Goal: Task Accomplishment & Management: Complete application form

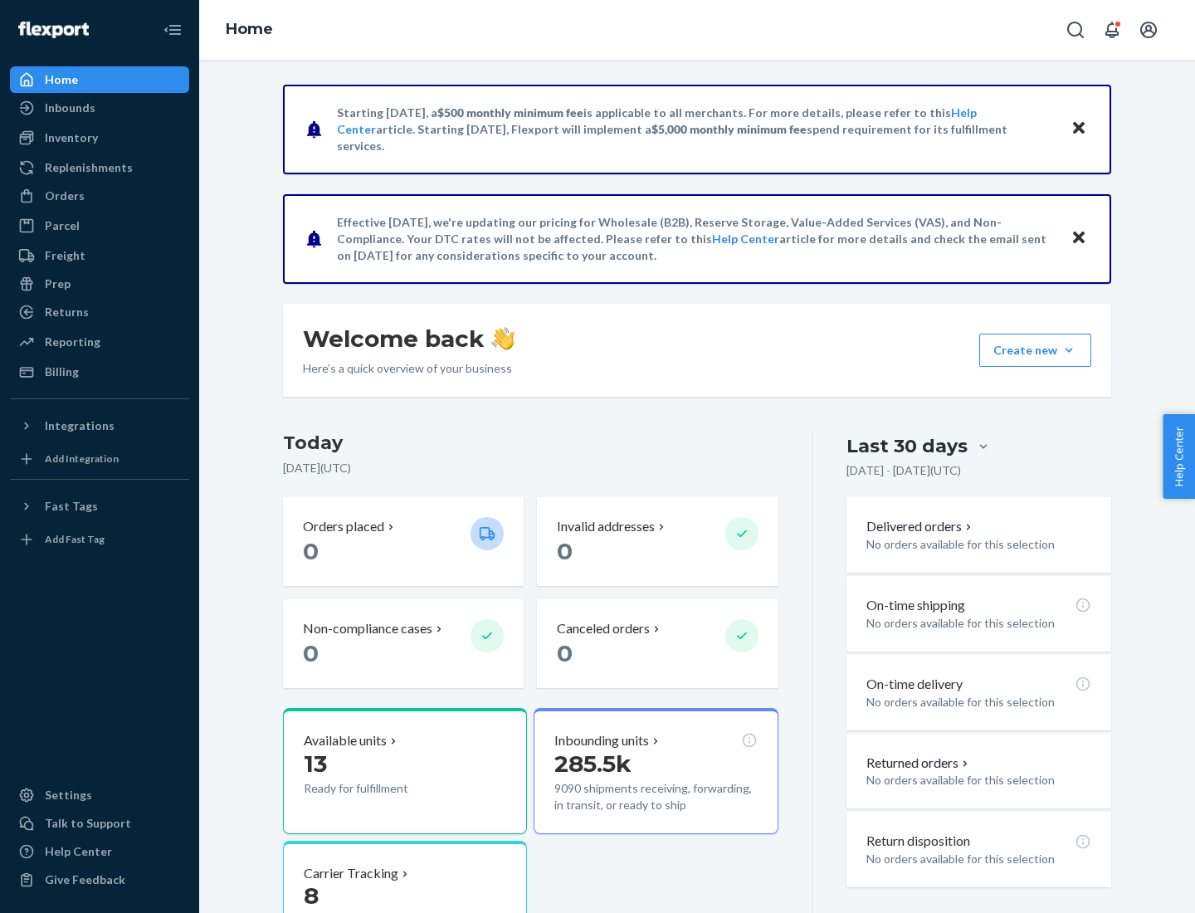
click at [1069, 350] on button "Create new Create new inbound Create new order Create new product" at bounding box center [1035, 350] width 112 height 33
click at [100, 108] on div "Inbounds" at bounding box center [100, 107] width 176 height 23
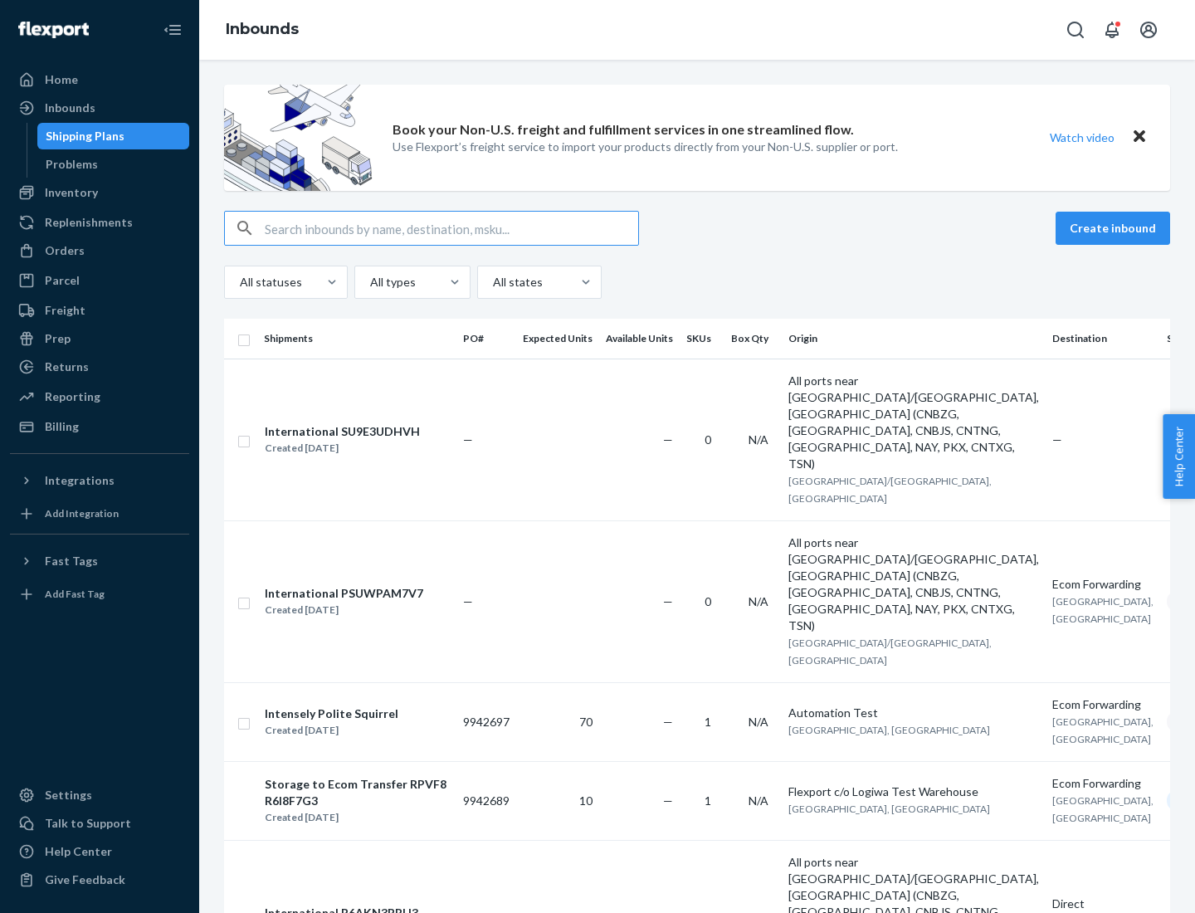
click at [1115, 228] on button "Create inbound" at bounding box center [1113, 228] width 115 height 33
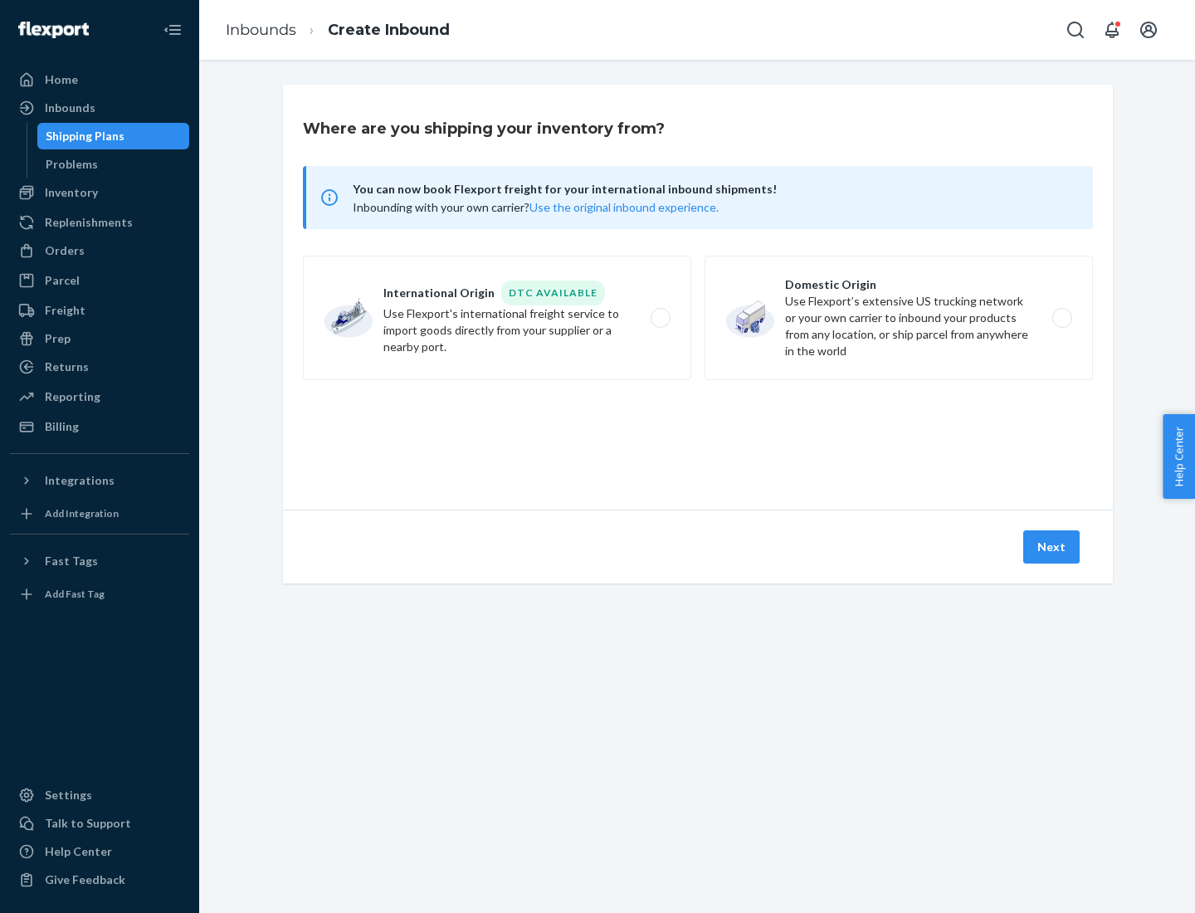
click at [899, 318] on label "Domestic Origin Use Flexport’s extensive US trucking network or your own carrie…" at bounding box center [899, 318] width 388 height 124
click at [1062, 318] on input "Domestic Origin Use Flexport’s extensive US trucking network or your own carrie…" at bounding box center [1067, 318] width 11 height 11
radio input "true"
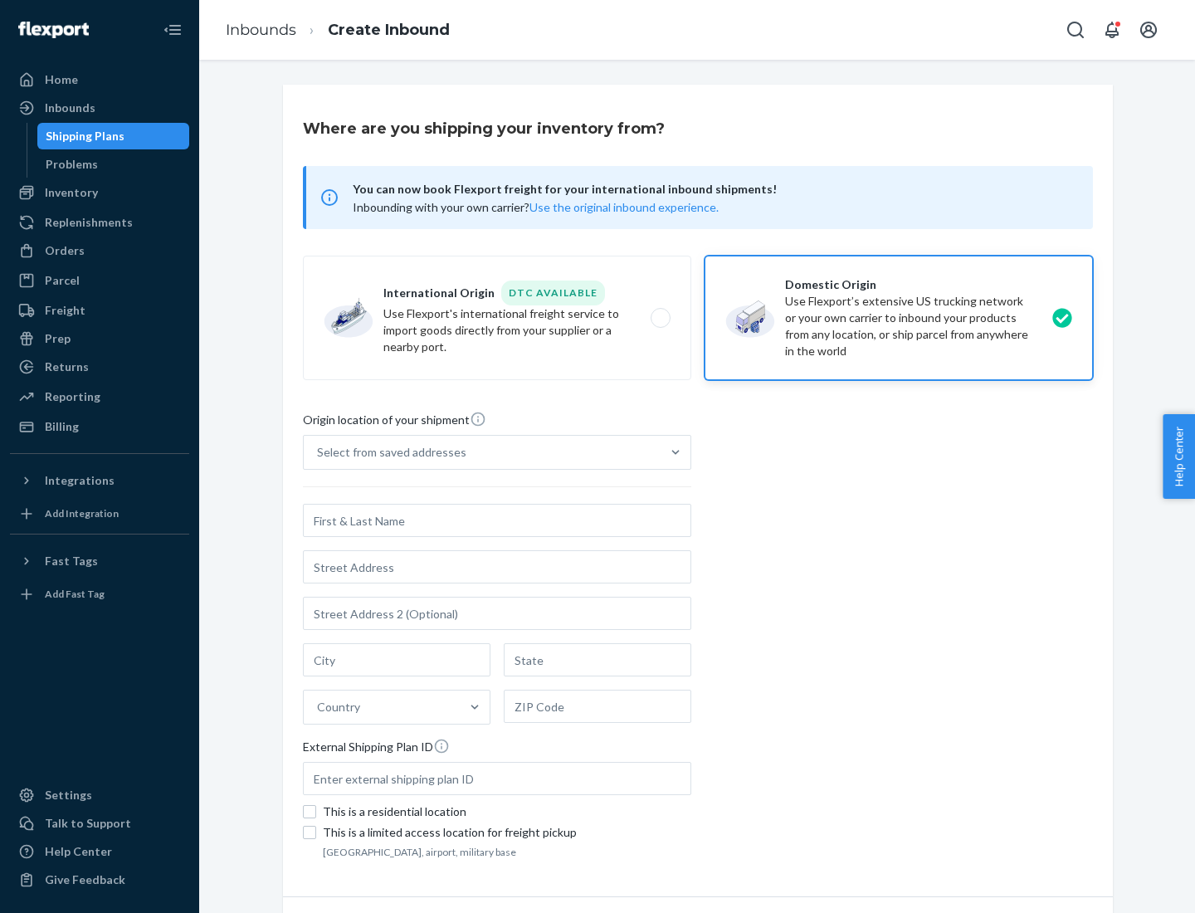
click at [388, 452] on div "Select from saved addresses" at bounding box center [391, 452] width 149 height 17
click at [319, 452] on input "Select from saved addresses" at bounding box center [318, 452] width 2 height 17
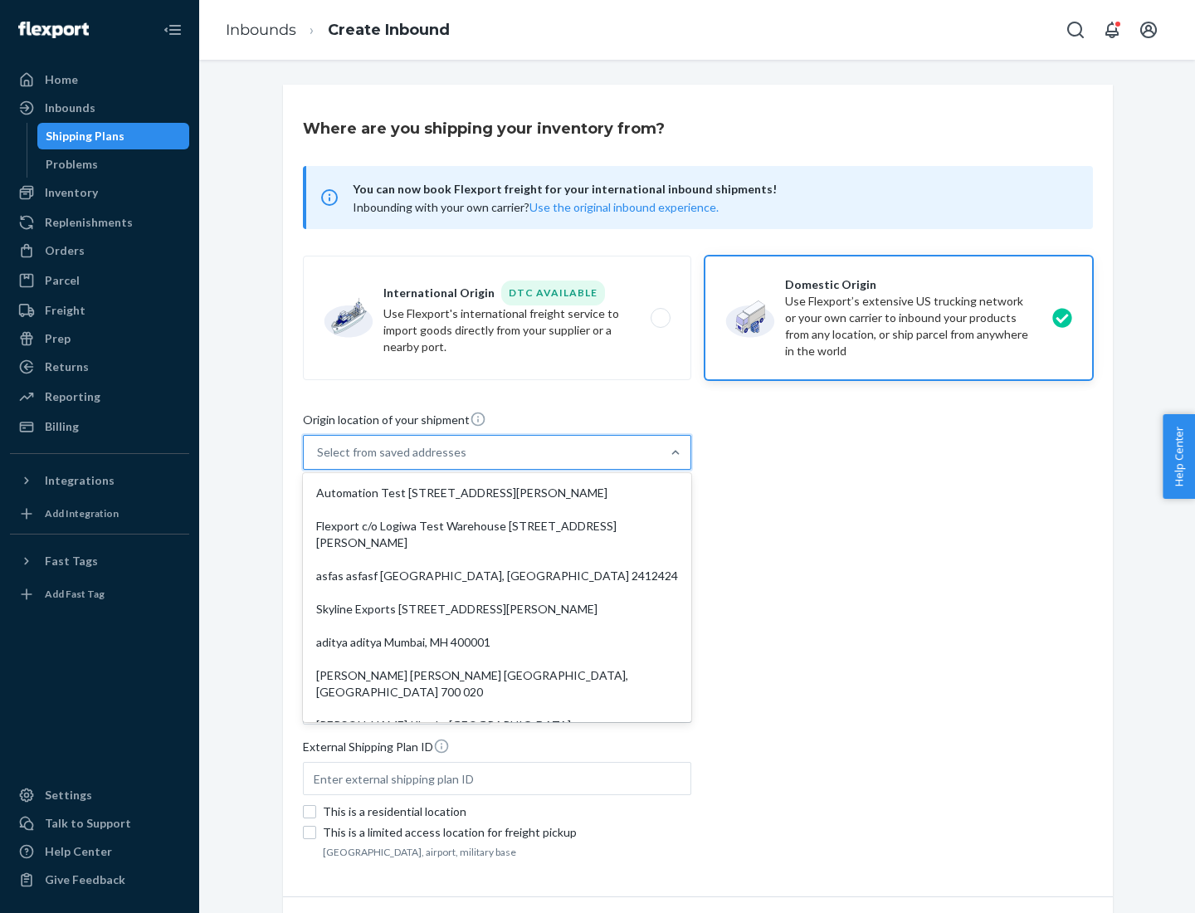
scroll to position [7, 0]
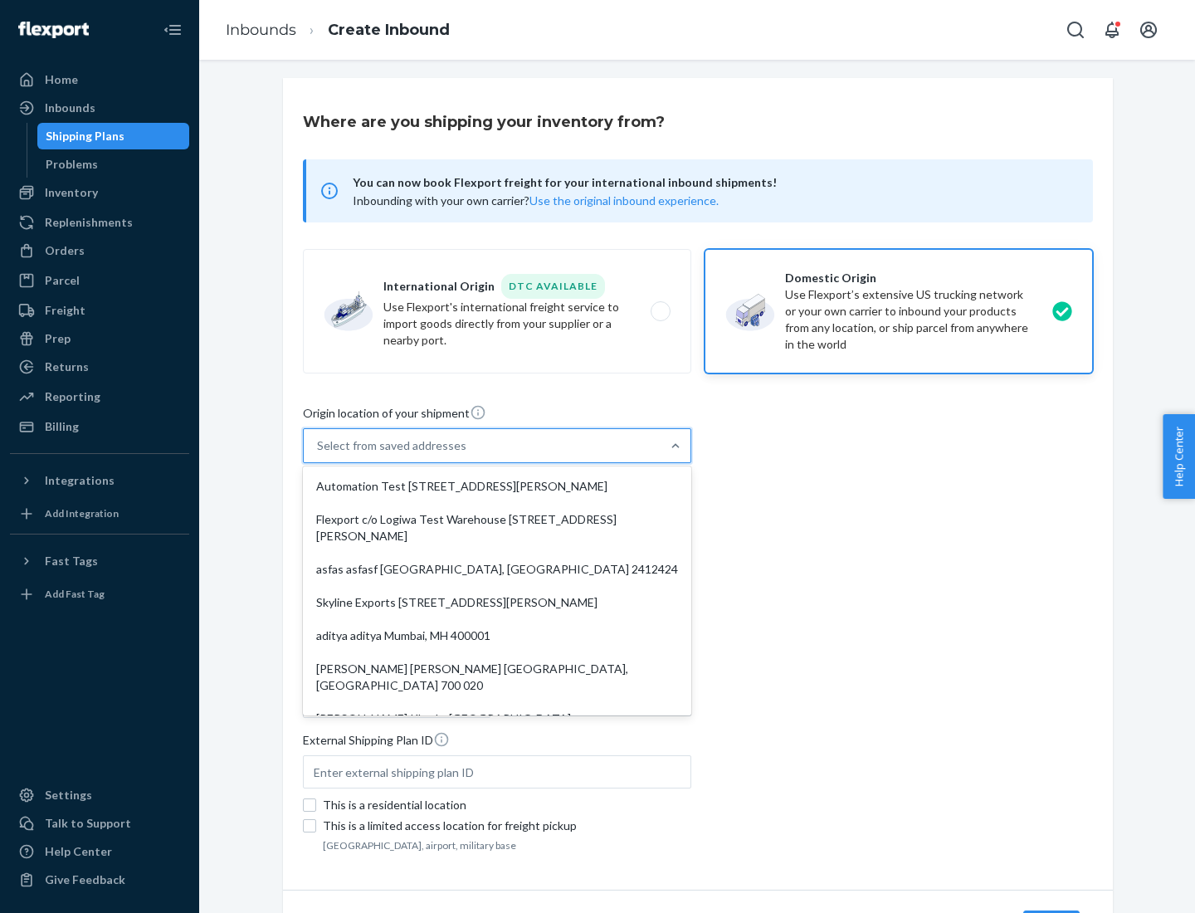
click at [497, 486] on div "Automation Test [STREET_ADDRESS][PERSON_NAME]" at bounding box center [497, 486] width 382 height 33
click at [319, 454] on input "option Automation Test [STREET_ADDRESS][PERSON_NAME]. 9 results available. Use …" at bounding box center [318, 445] width 2 height 17
type input "Automation Test"
type input "9th Floor"
type input "[GEOGRAPHIC_DATA]"
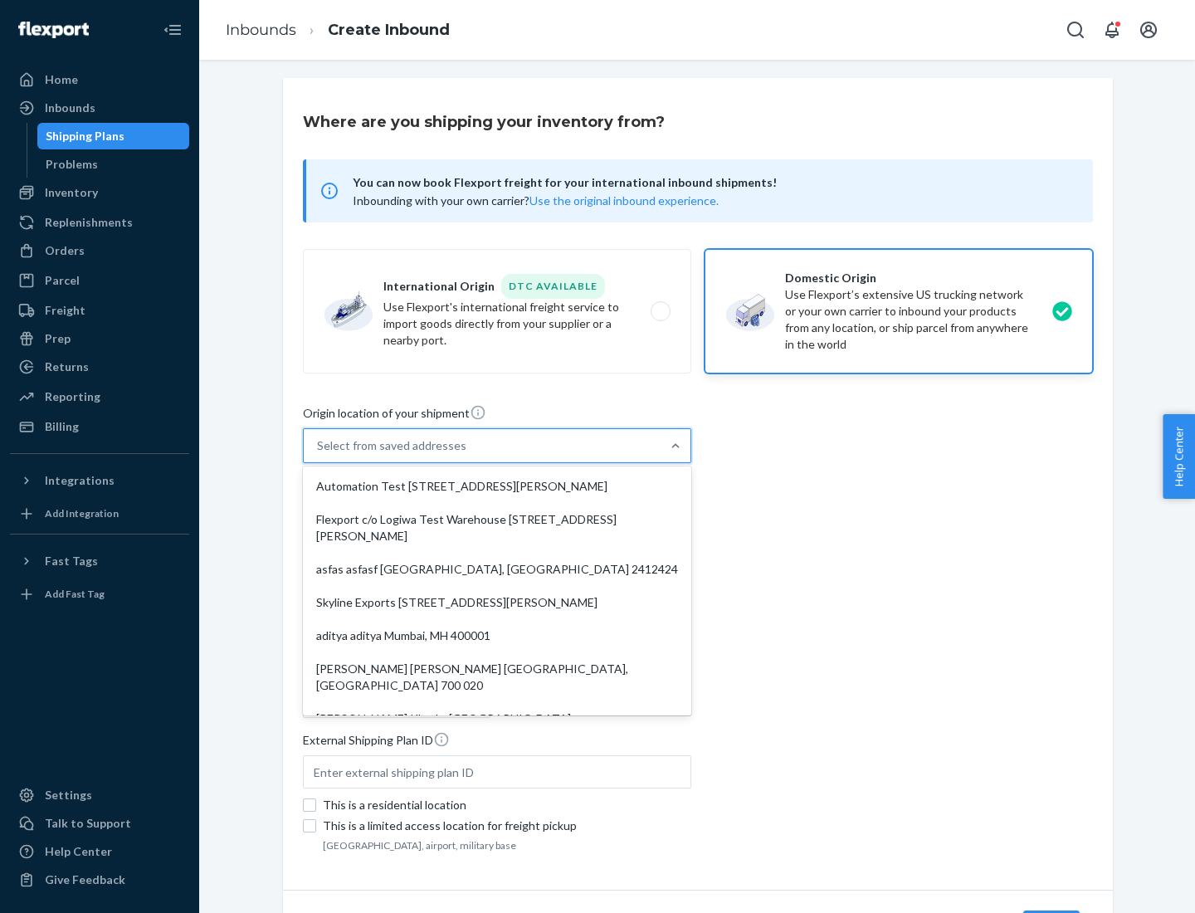
type input "CA"
type input "94104"
type input "[STREET_ADDRESS][PERSON_NAME]"
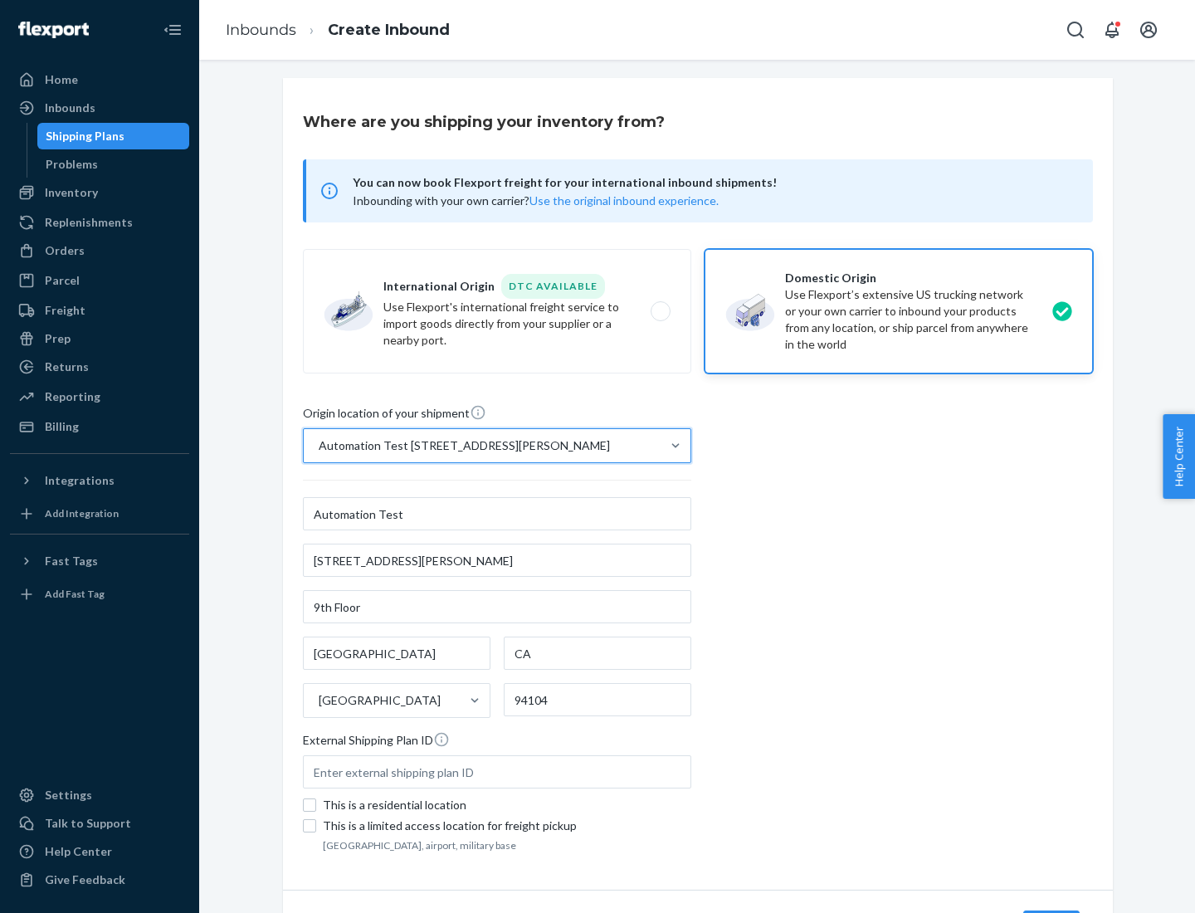
scroll to position [97, 0]
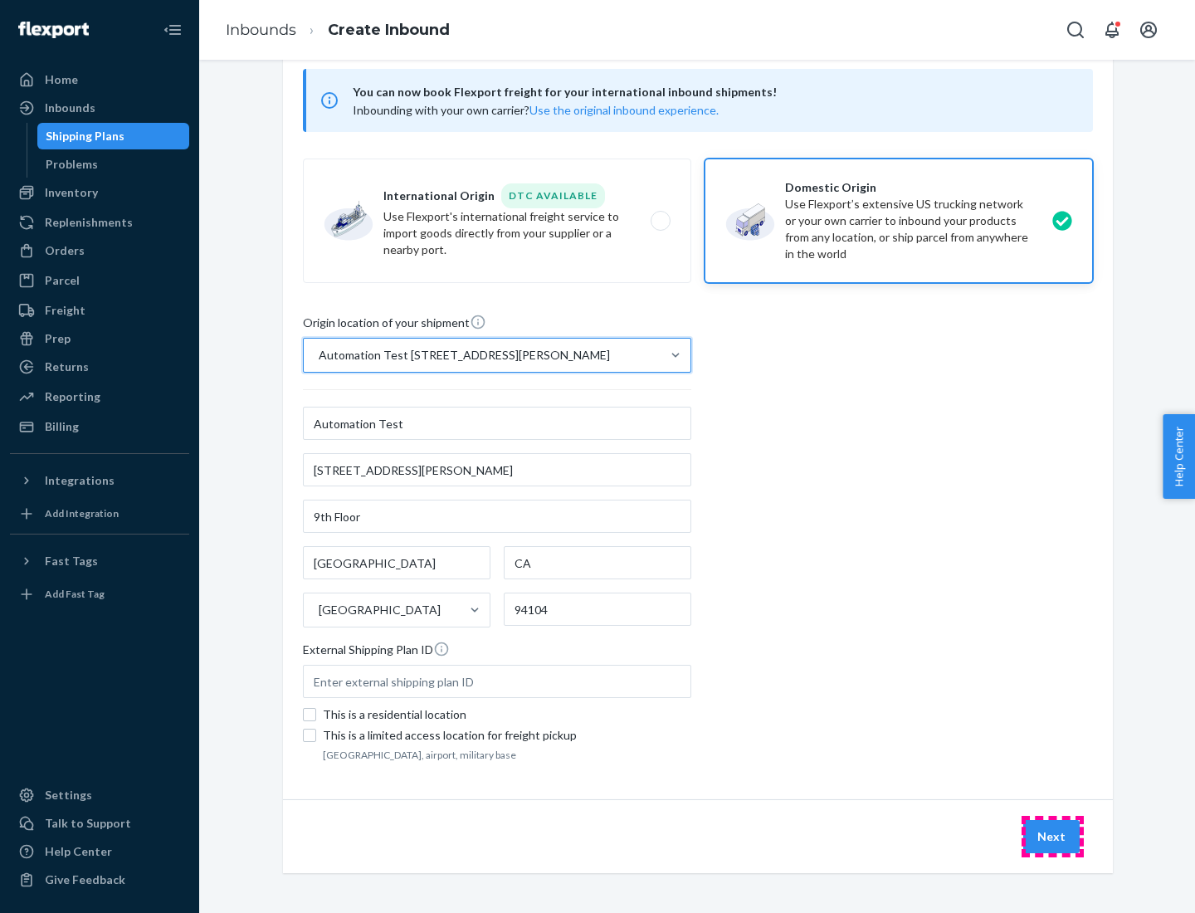
click at [1052, 837] on button "Next" at bounding box center [1051, 836] width 56 height 33
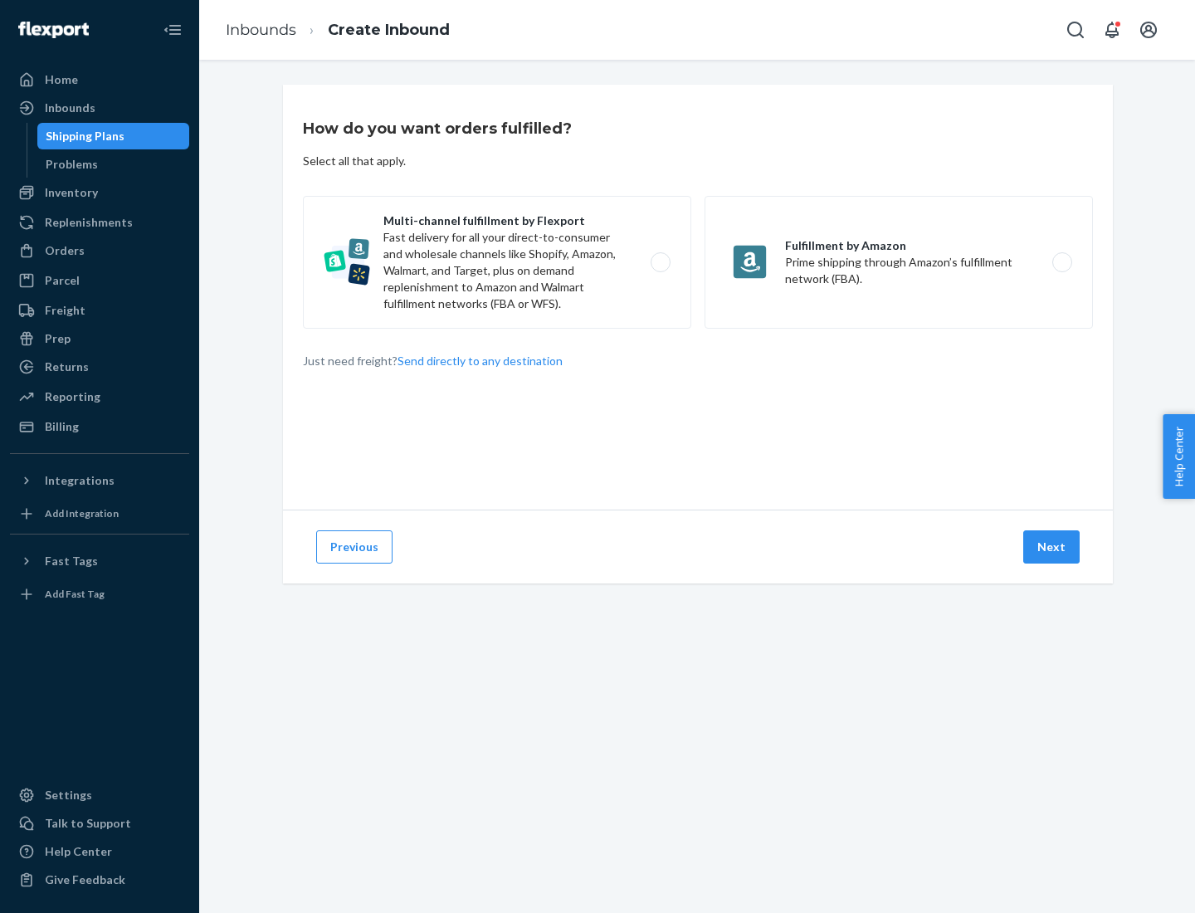
click at [497, 262] on label "Multi-channel fulfillment by Flexport Fast delivery for all your direct-to-cons…" at bounding box center [497, 262] width 388 height 133
click at [660, 262] on input "Multi-channel fulfillment by Flexport Fast delivery for all your direct-to-cons…" at bounding box center [665, 262] width 11 height 11
radio input "true"
click at [1052, 547] on button "Next" at bounding box center [1051, 546] width 56 height 33
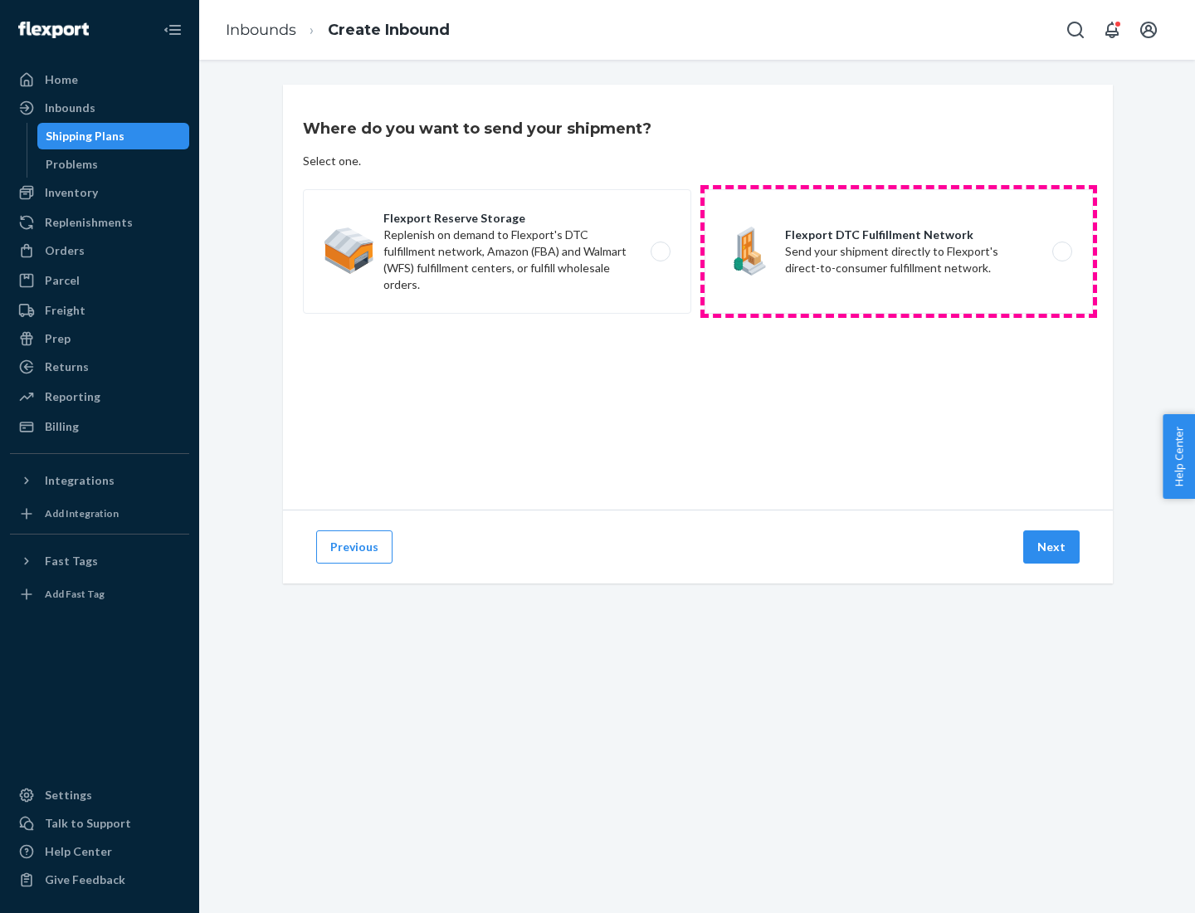
click at [899, 251] on label "Flexport DTC Fulfillment Network Send your shipment directly to Flexport's dire…" at bounding box center [899, 251] width 388 height 124
click at [1062, 251] on input "Flexport DTC Fulfillment Network Send your shipment directly to Flexport's dire…" at bounding box center [1067, 251] width 11 height 11
radio input "true"
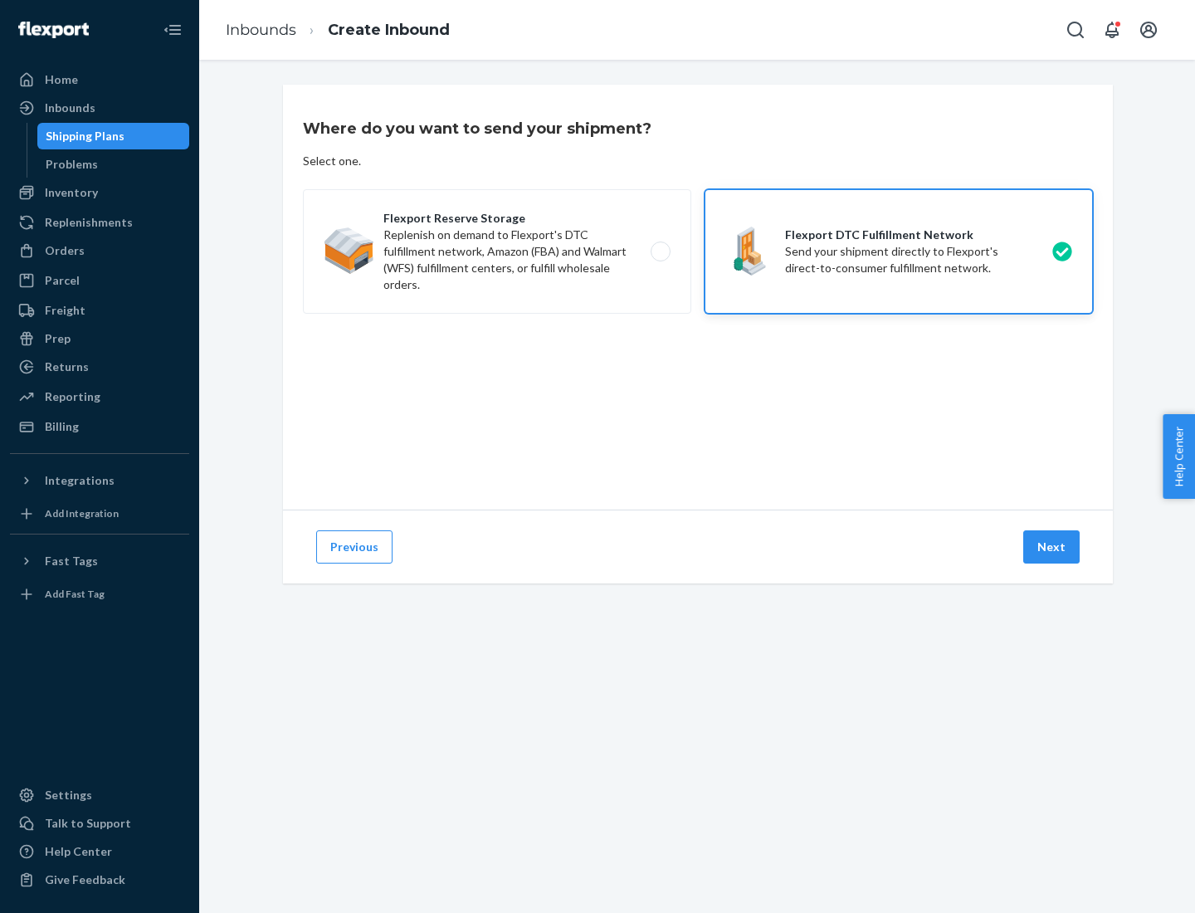
click at [1052, 547] on button "Next" at bounding box center [1051, 546] width 56 height 33
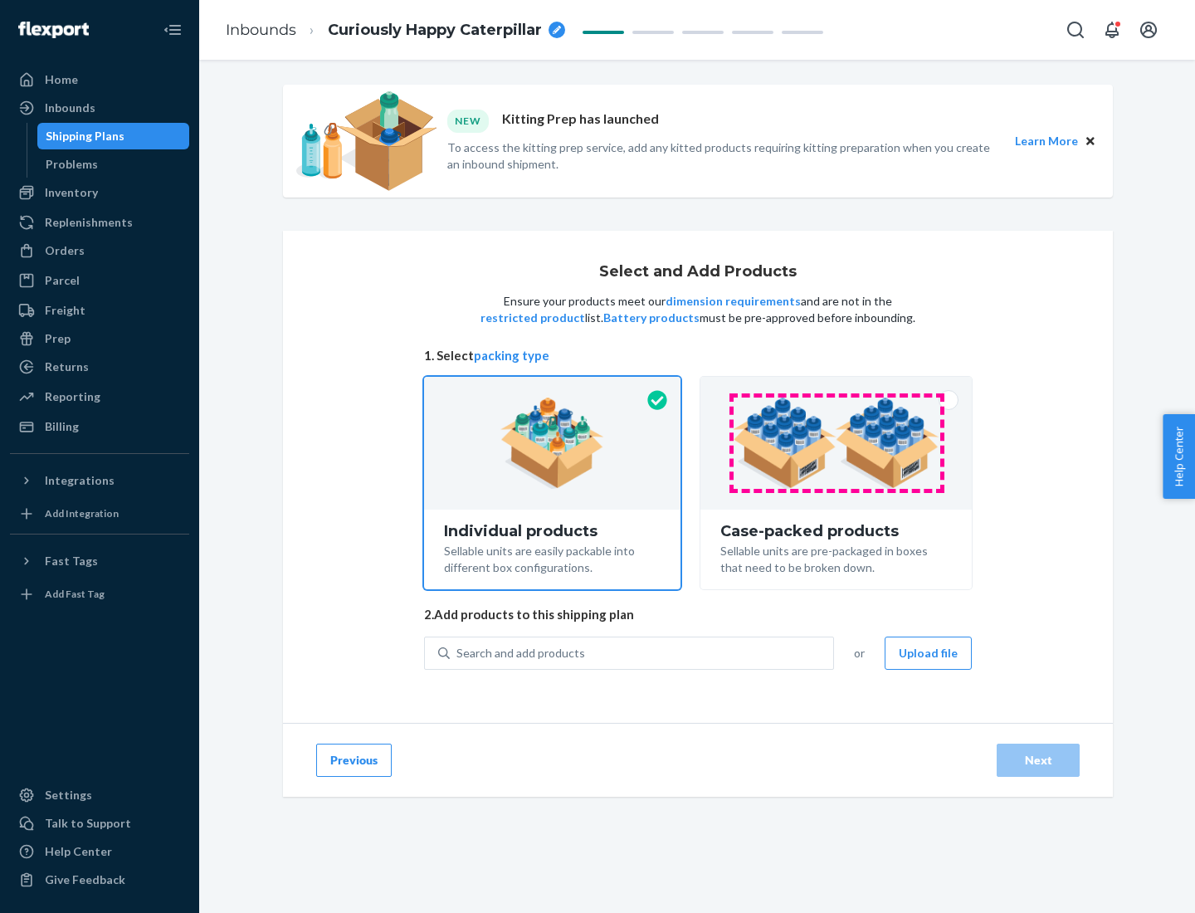
click at [837, 443] on img at bounding box center [836, 443] width 207 height 91
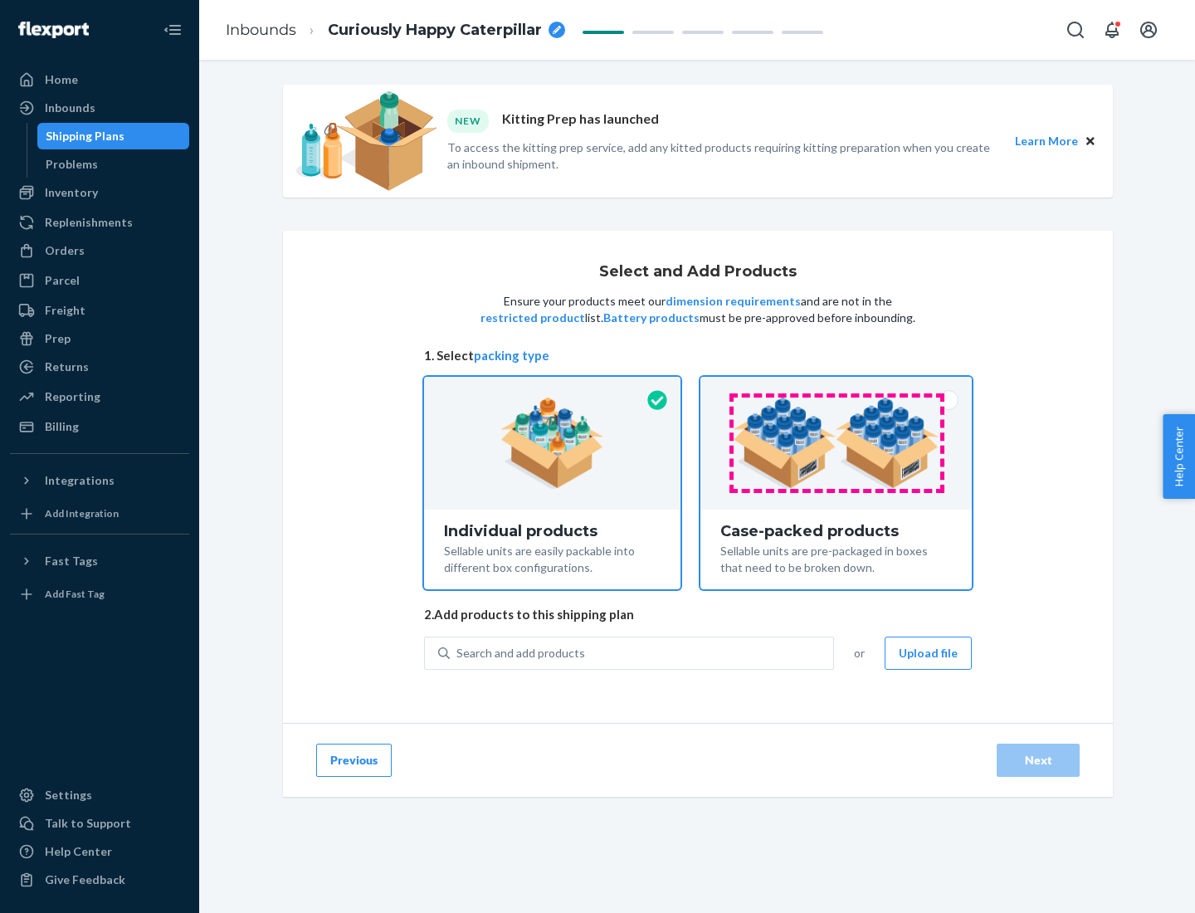
click at [837, 388] on input "Case-packed products Sellable units are pre-packaged in boxes that need to be b…" at bounding box center [836, 382] width 11 height 11
radio input "true"
radio input "false"
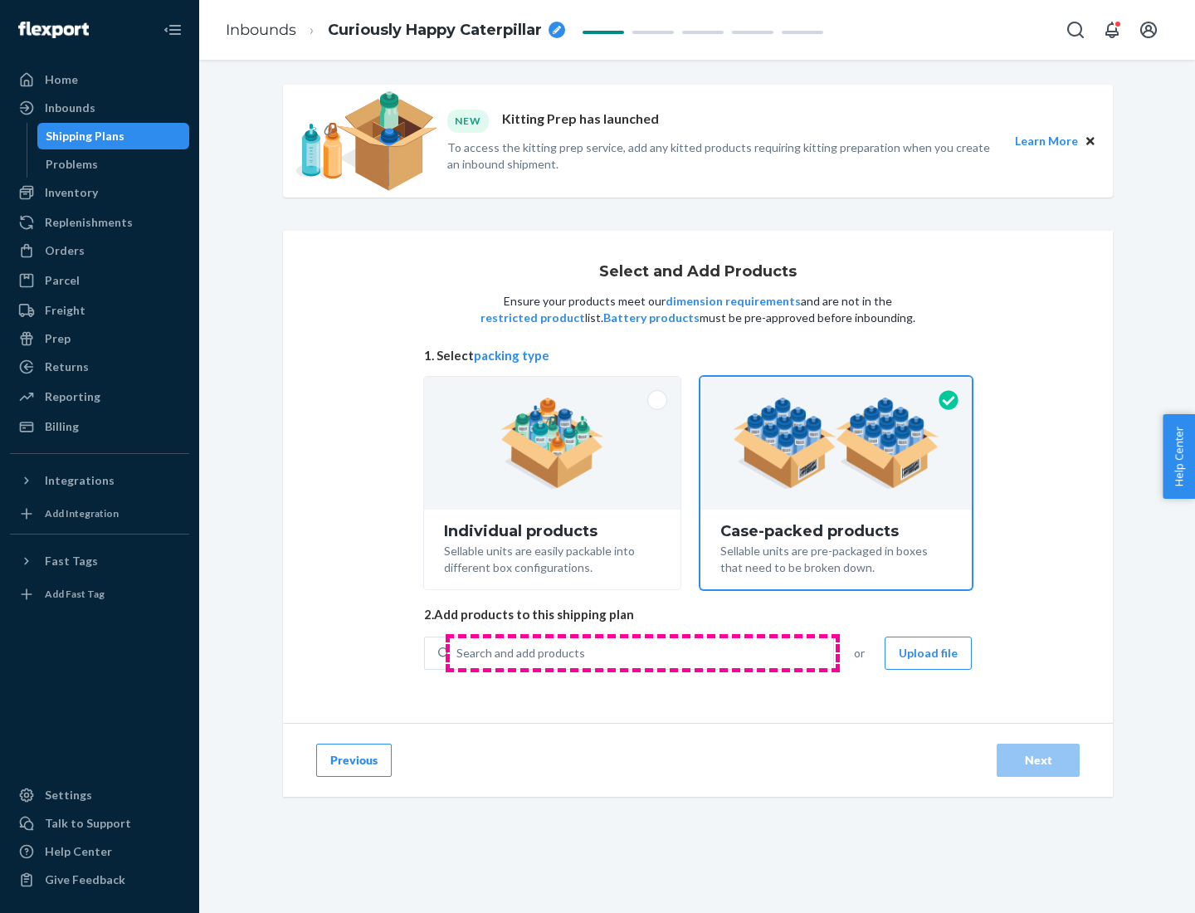
click at [642, 652] on div "Search and add products" at bounding box center [641, 653] width 383 height 30
click at [458, 652] on input "Search and add products" at bounding box center [457, 653] width 2 height 17
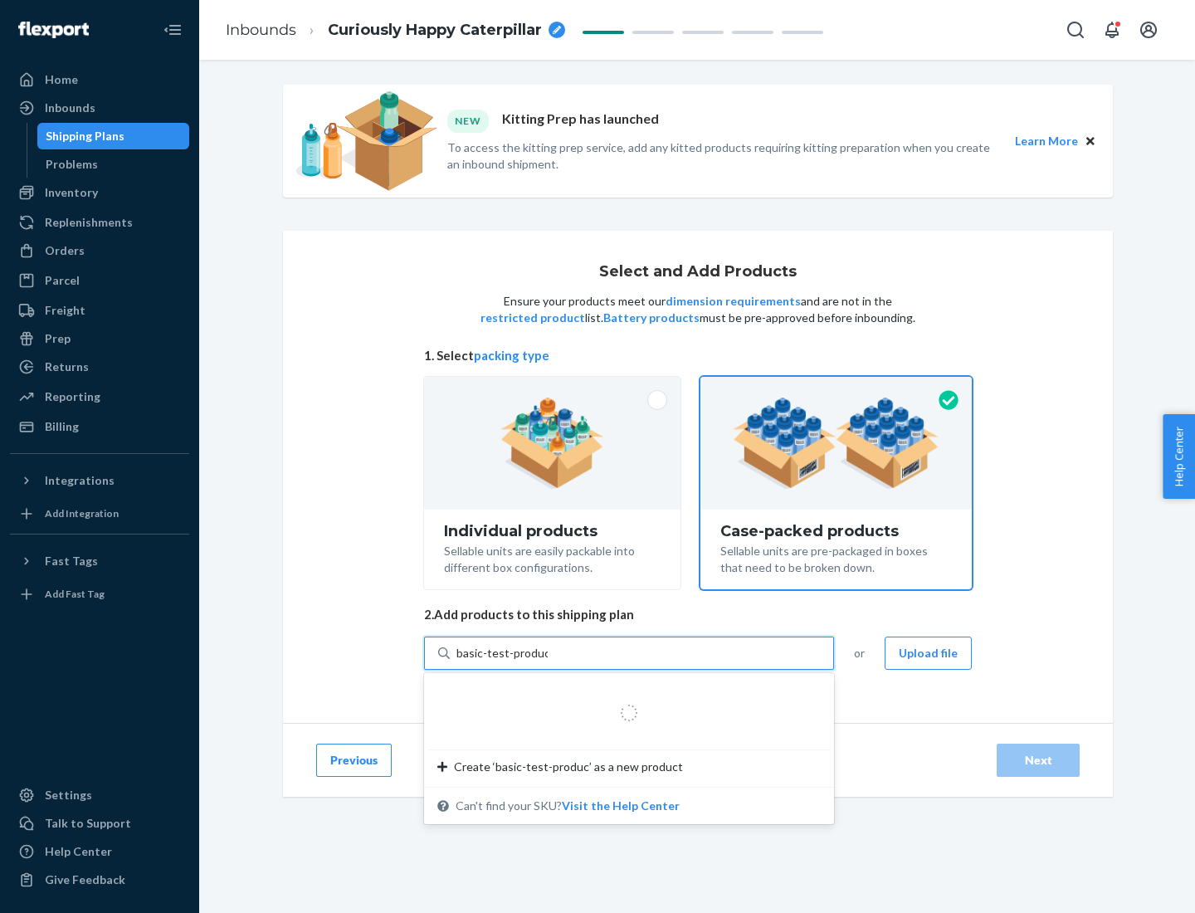
type input "basic-test-product-1"
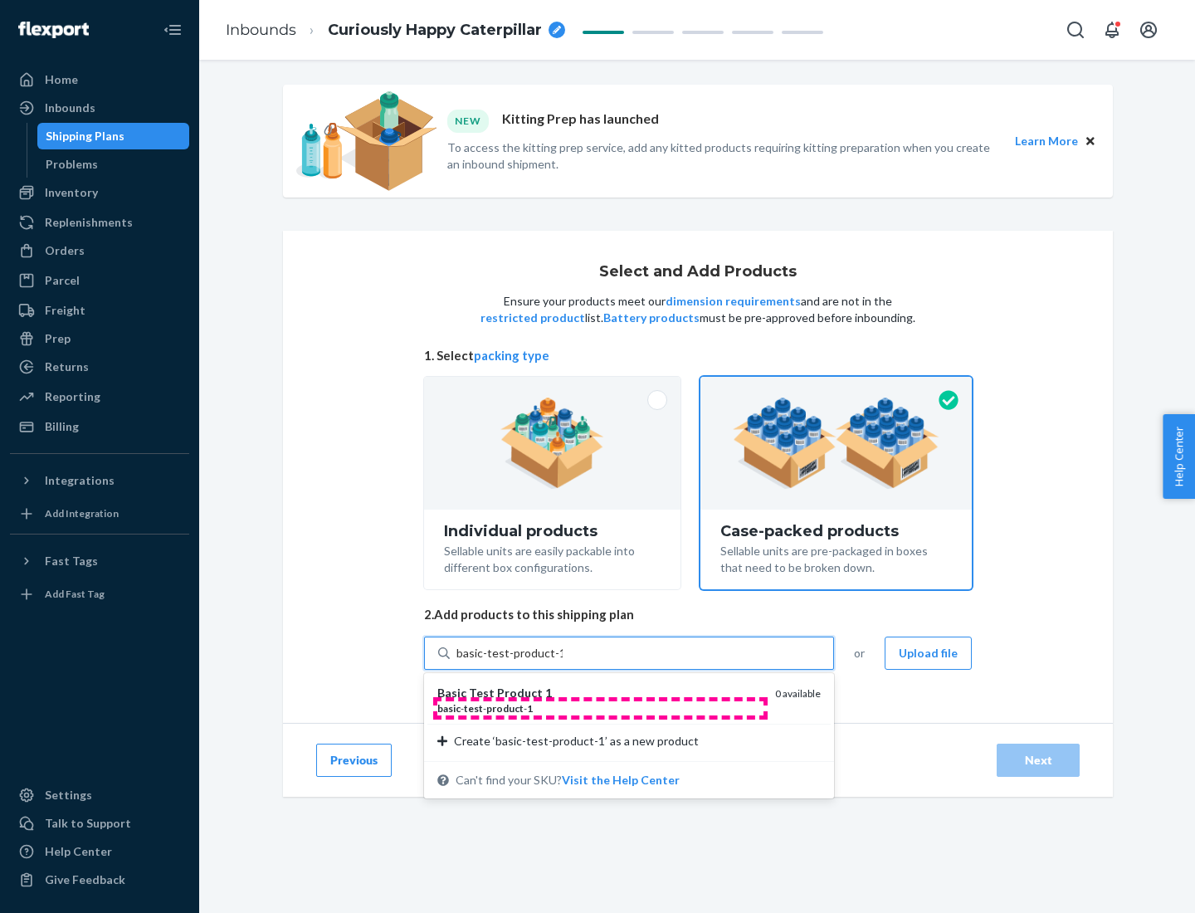
click at [600, 708] on div "basic - test - product - 1" at bounding box center [599, 708] width 325 height 14
click at [563, 661] on input "basic-test-product-1" at bounding box center [509, 653] width 106 height 17
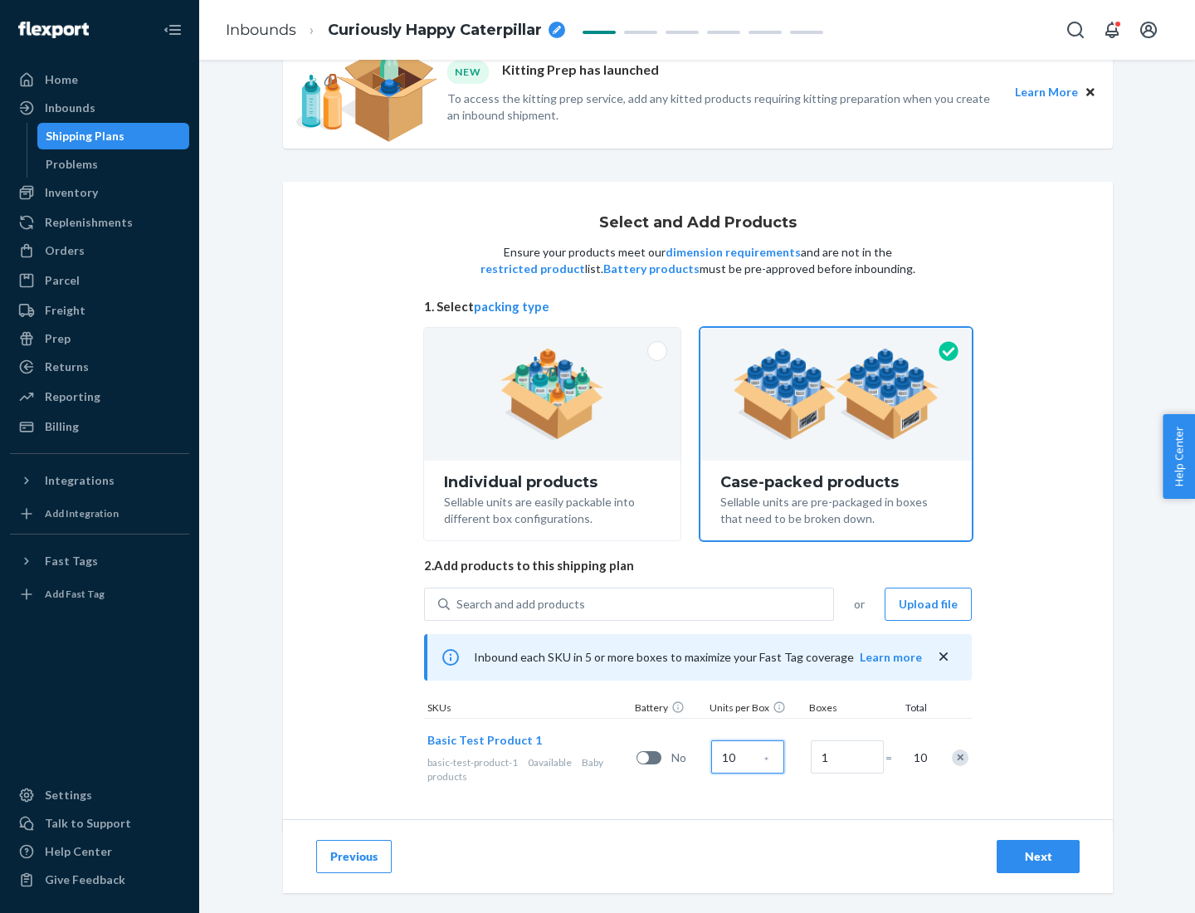
scroll to position [60, 0]
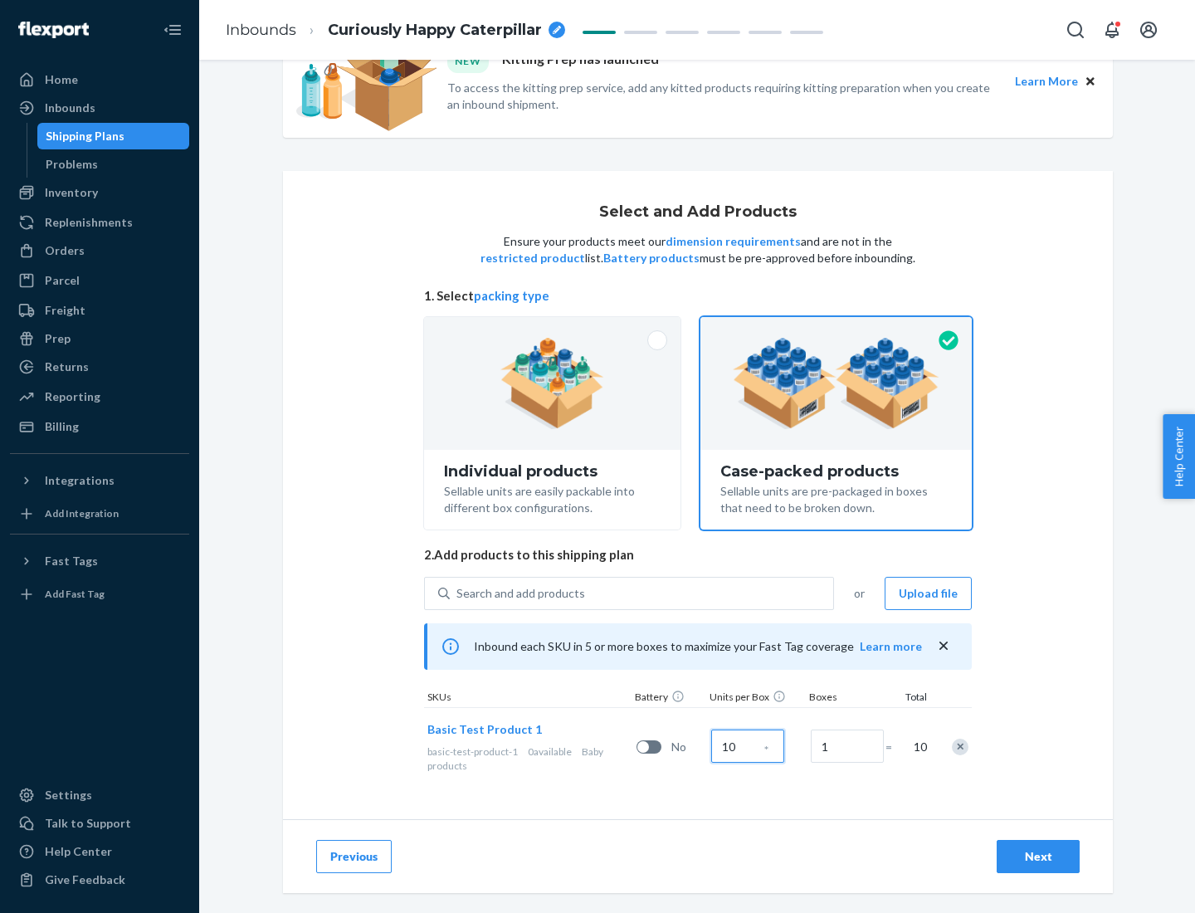
type input "10"
type input "7"
click at [1038, 857] on div "Next" at bounding box center [1038, 856] width 55 height 17
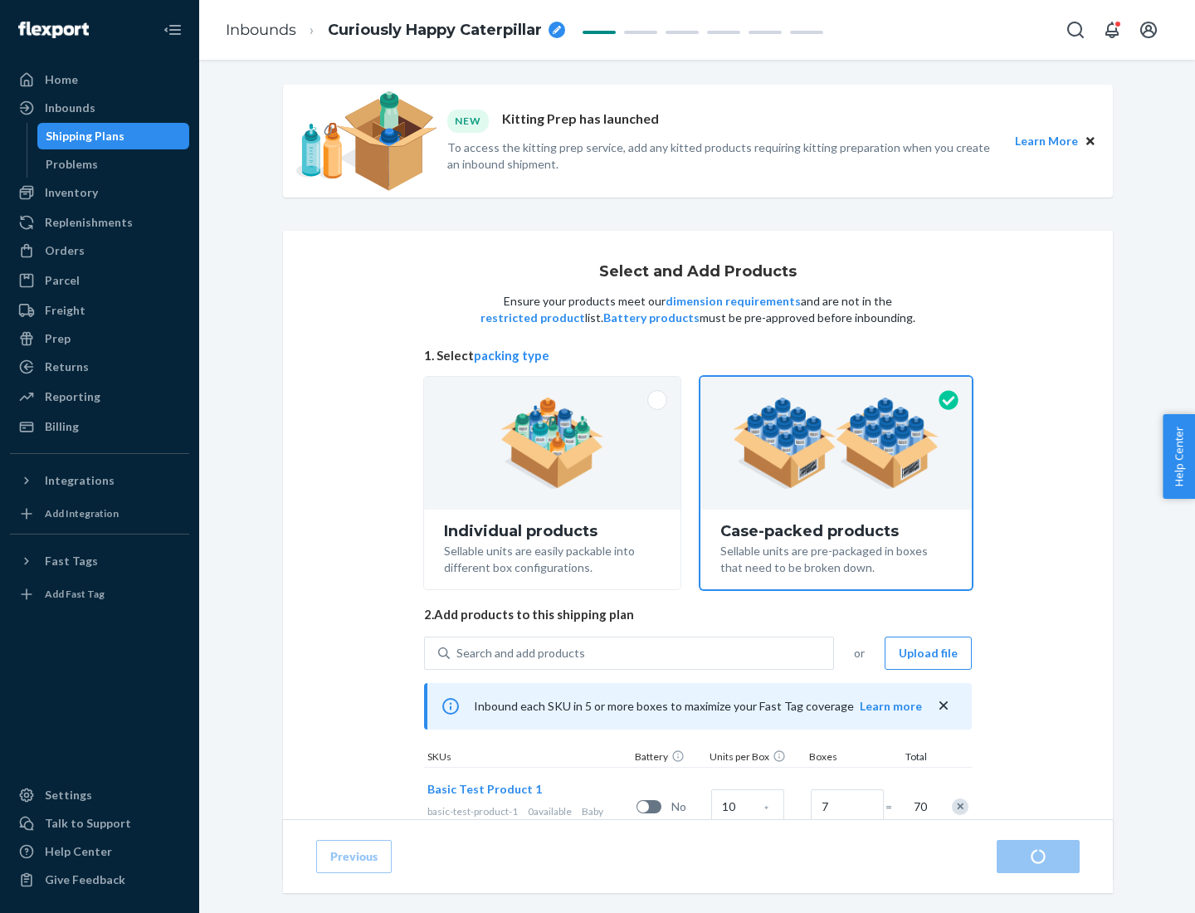
radio input "true"
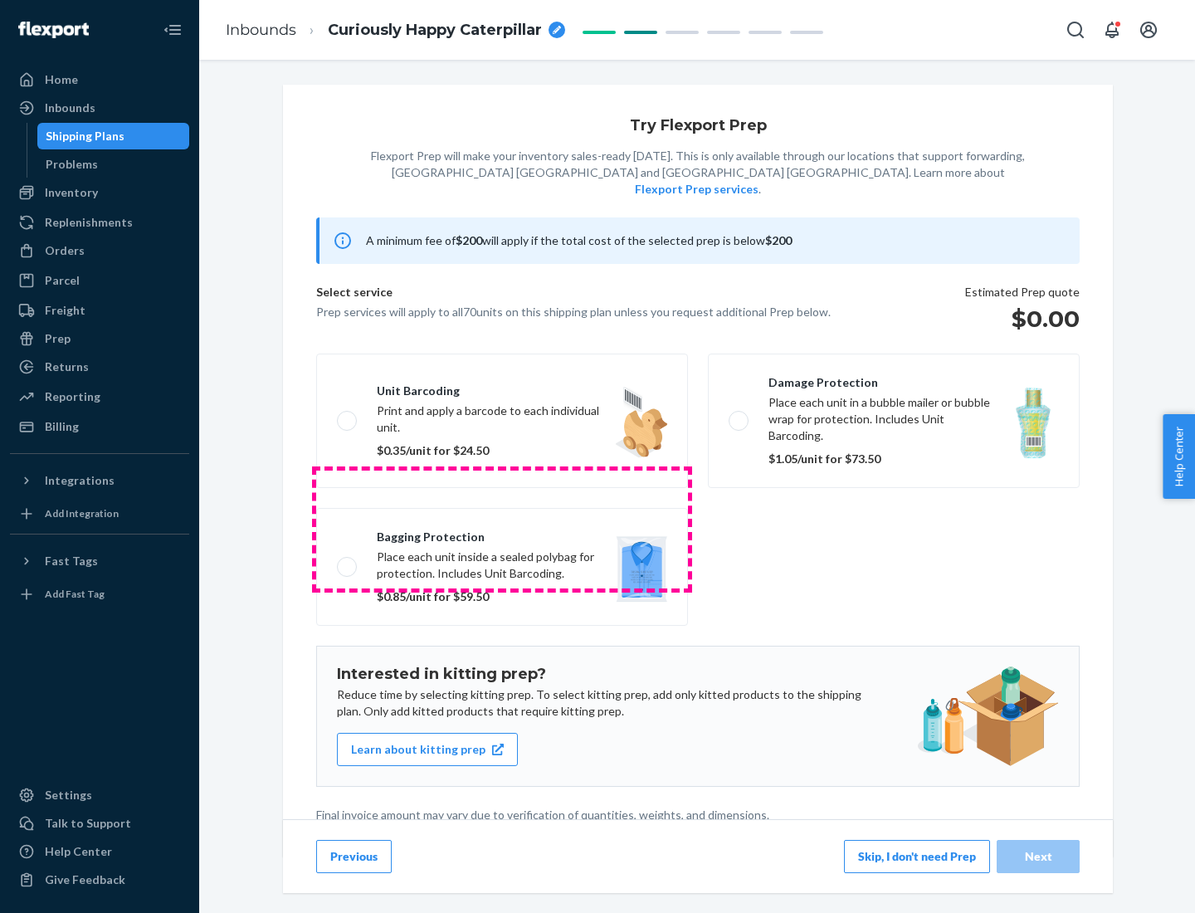
scroll to position [4, 0]
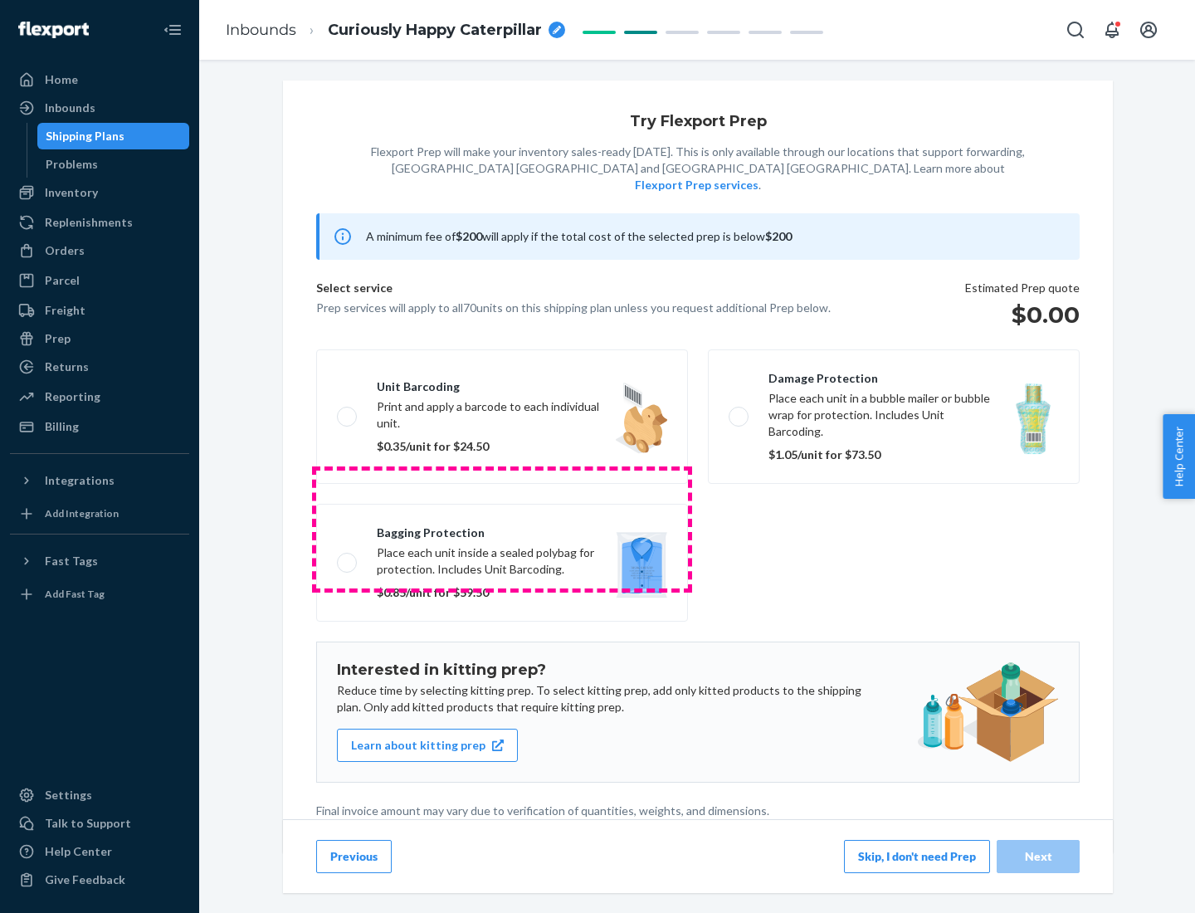
click at [502, 529] on label "Bagging protection Place each unit inside a sealed polybag for protection. Incl…" at bounding box center [502, 563] width 372 height 118
click at [348, 557] on input "Bagging protection Place each unit inside a sealed polybag for protection. Incl…" at bounding box center [342, 562] width 11 height 11
checkbox input "true"
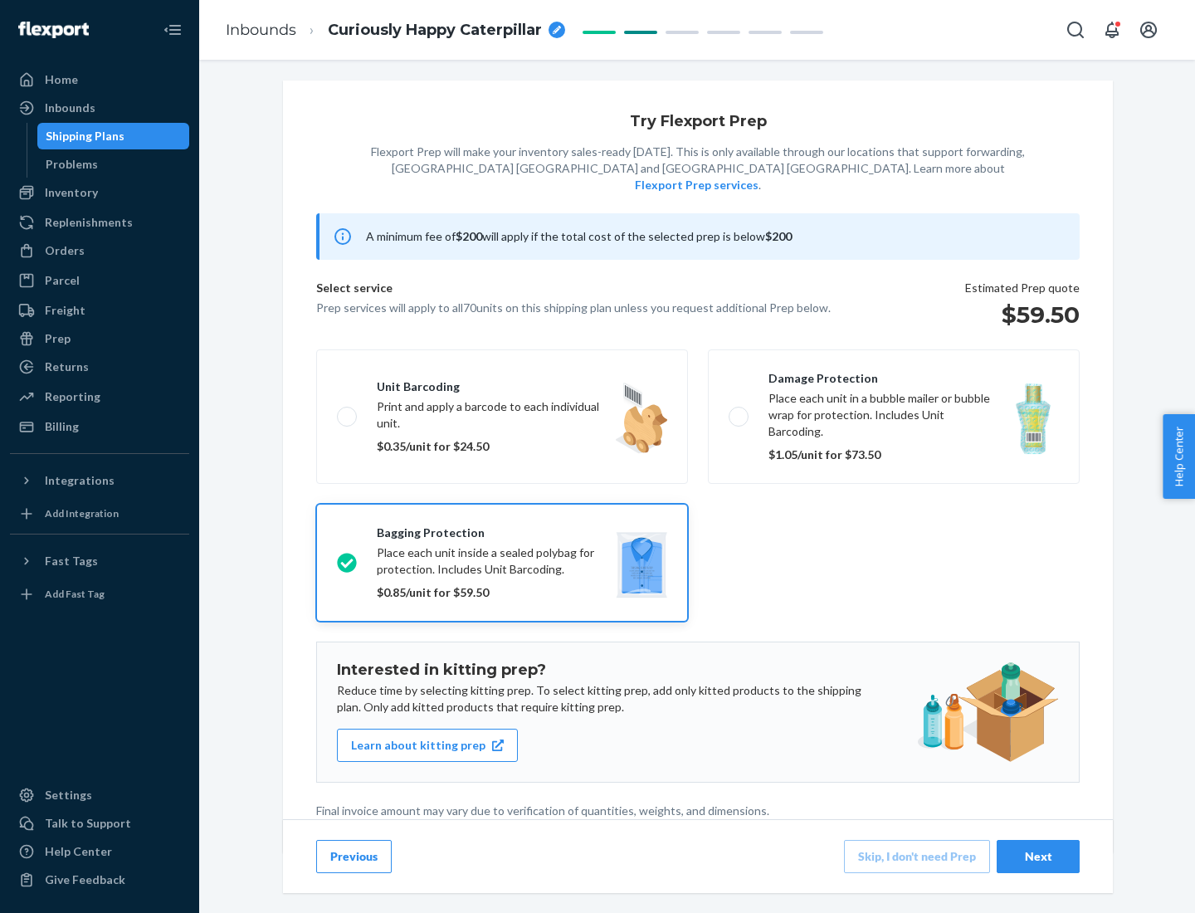
click at [1038, 856] on div "Next" at bounding box center [1038, 856] width 55 height 17
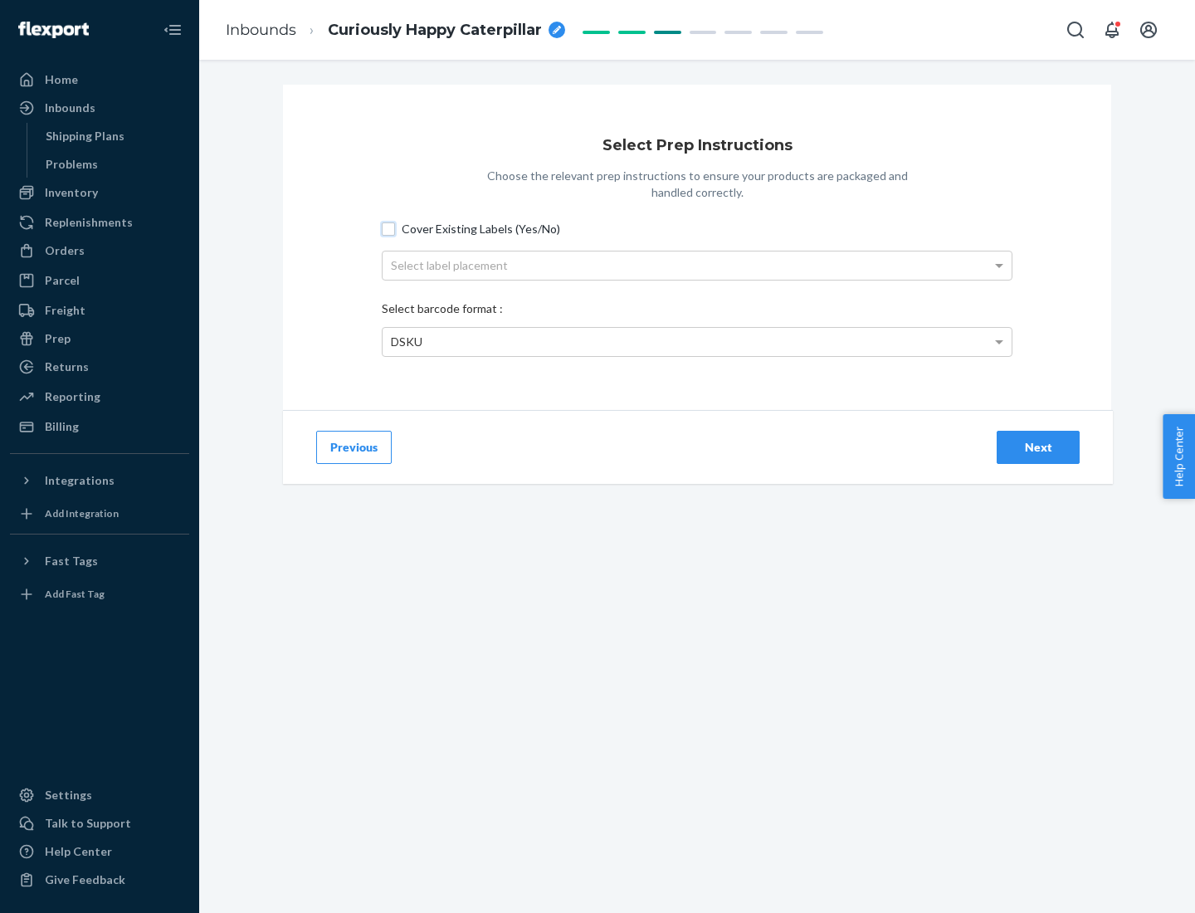
click at [388, 228] on input "Cover Existing Labels (Yes/No)" at bounding box center [388, 228] width 13 height 13
checkbox input "true"
click at [697, 265] on div "Select label placement" at bounding box center [697, 265] width 629 height 28
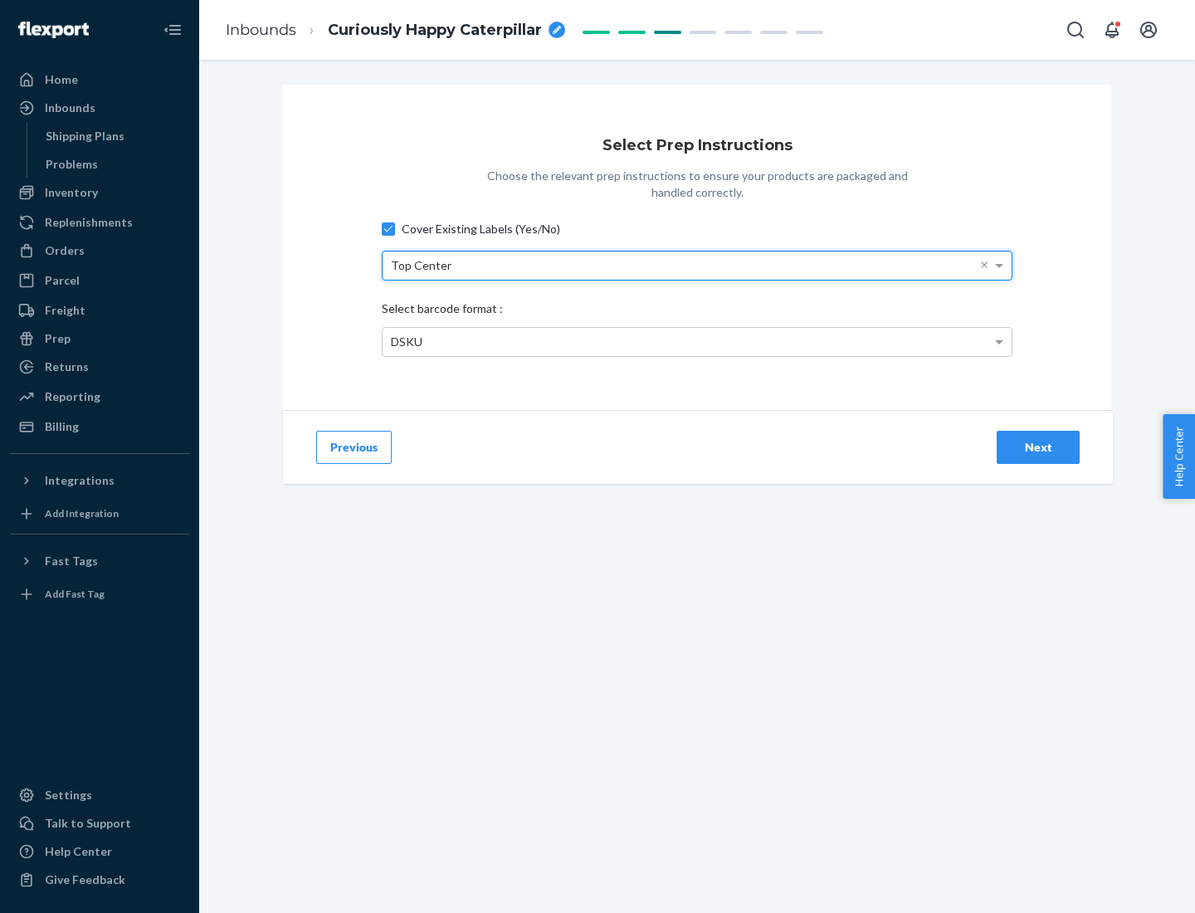
click at [697, 341] on div "DSKU" at bounding box center [697, 342] width 629 height 28
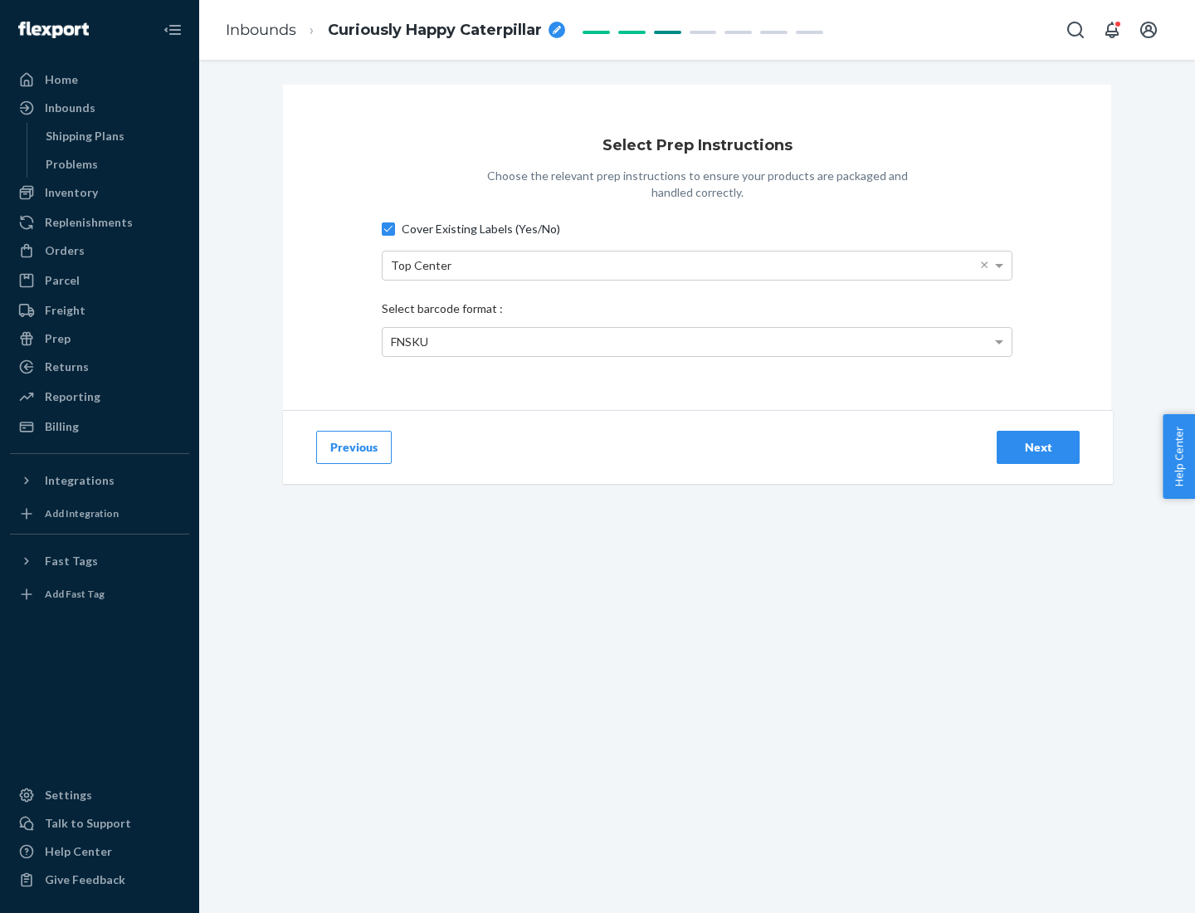
click at [1038, 447] on div "Next" at bounding box center [1038, 447] width 55 height 17
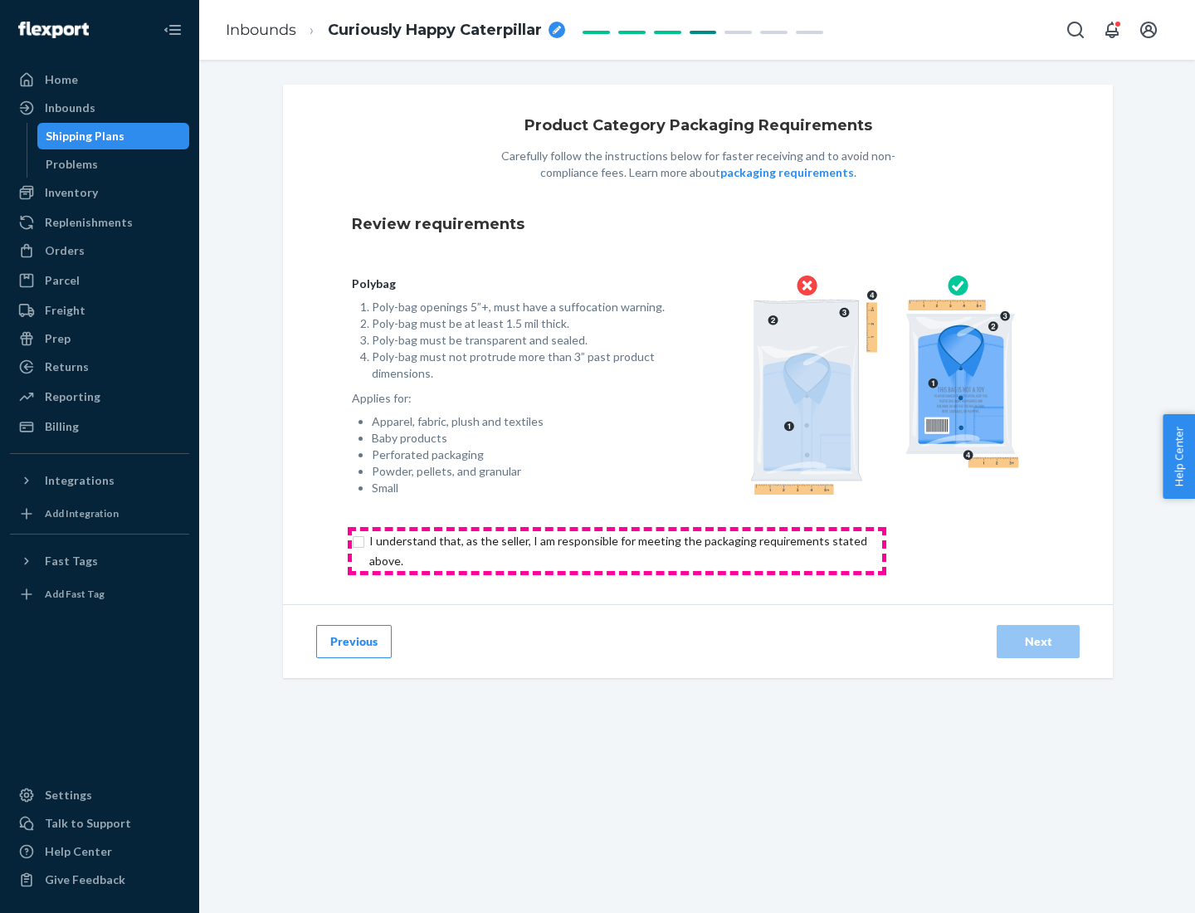
click at [617, 550] on input "checkbox" at bounding box center [628, 551] width 552 height 40
checkbox input "true"
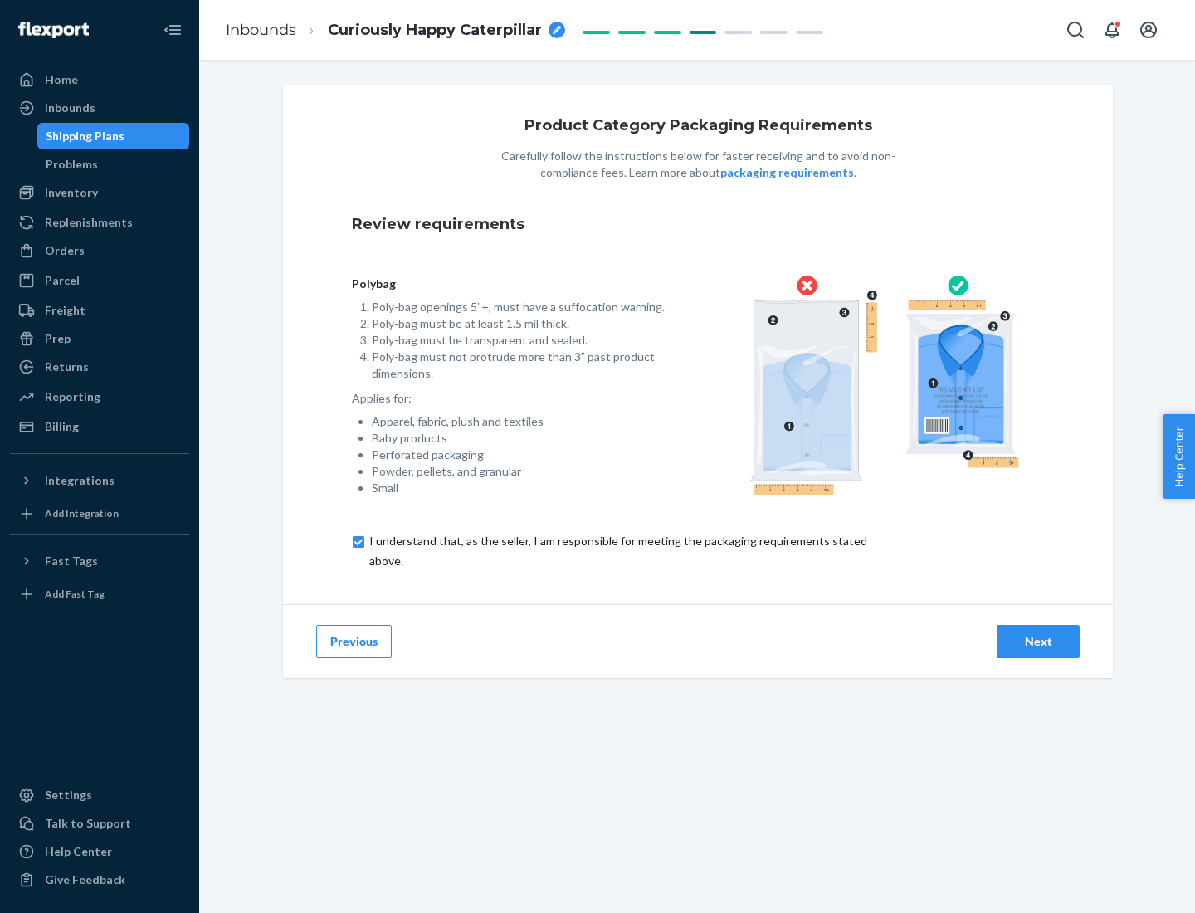
click at [1038, 641] on div "Next" at bounding box center [1038, 641] width 55 height 17
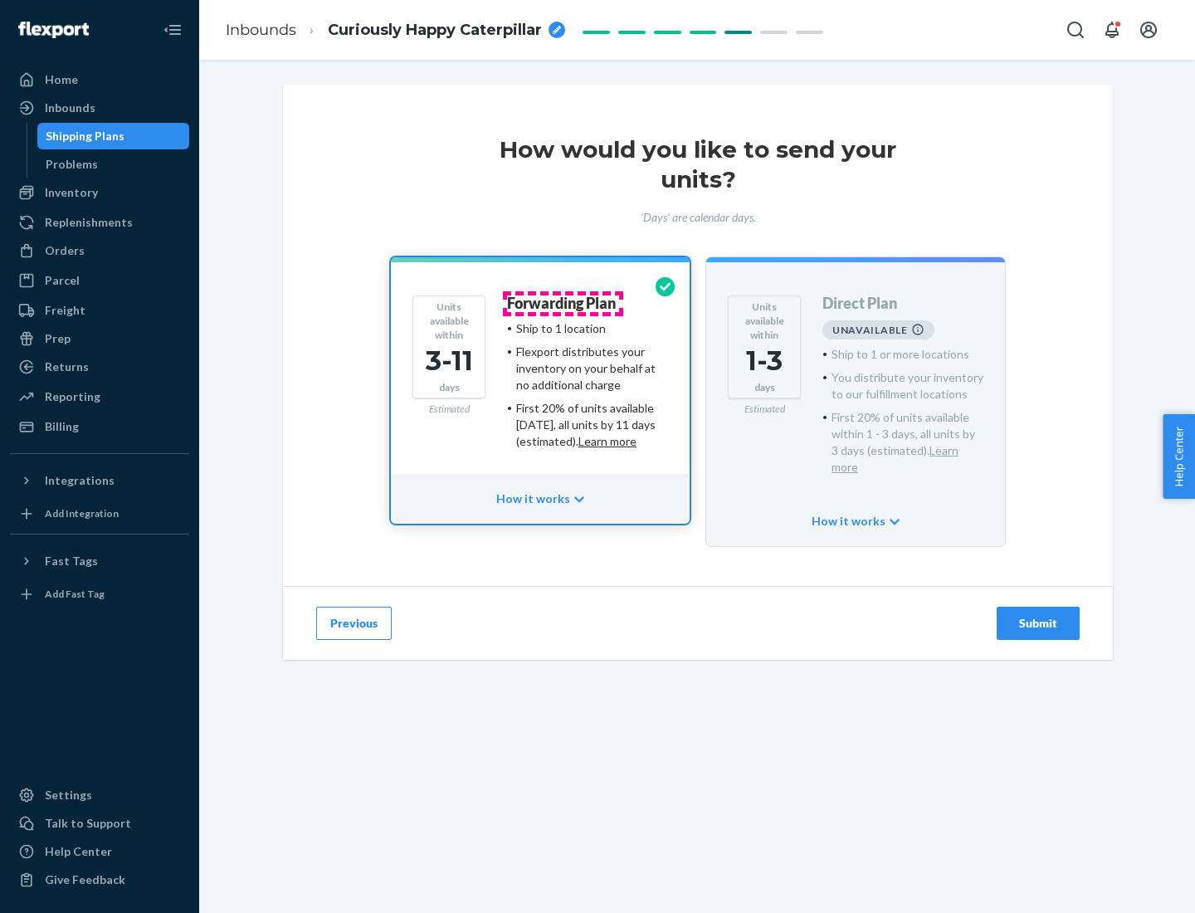
click at [563, 303] on h4 "Forwarding Plan" at bounding box center [561, 303] width 109 height 17
click at [1038, 615] on div "Submit" at bounding box center [1038, 623] width 55 height 17
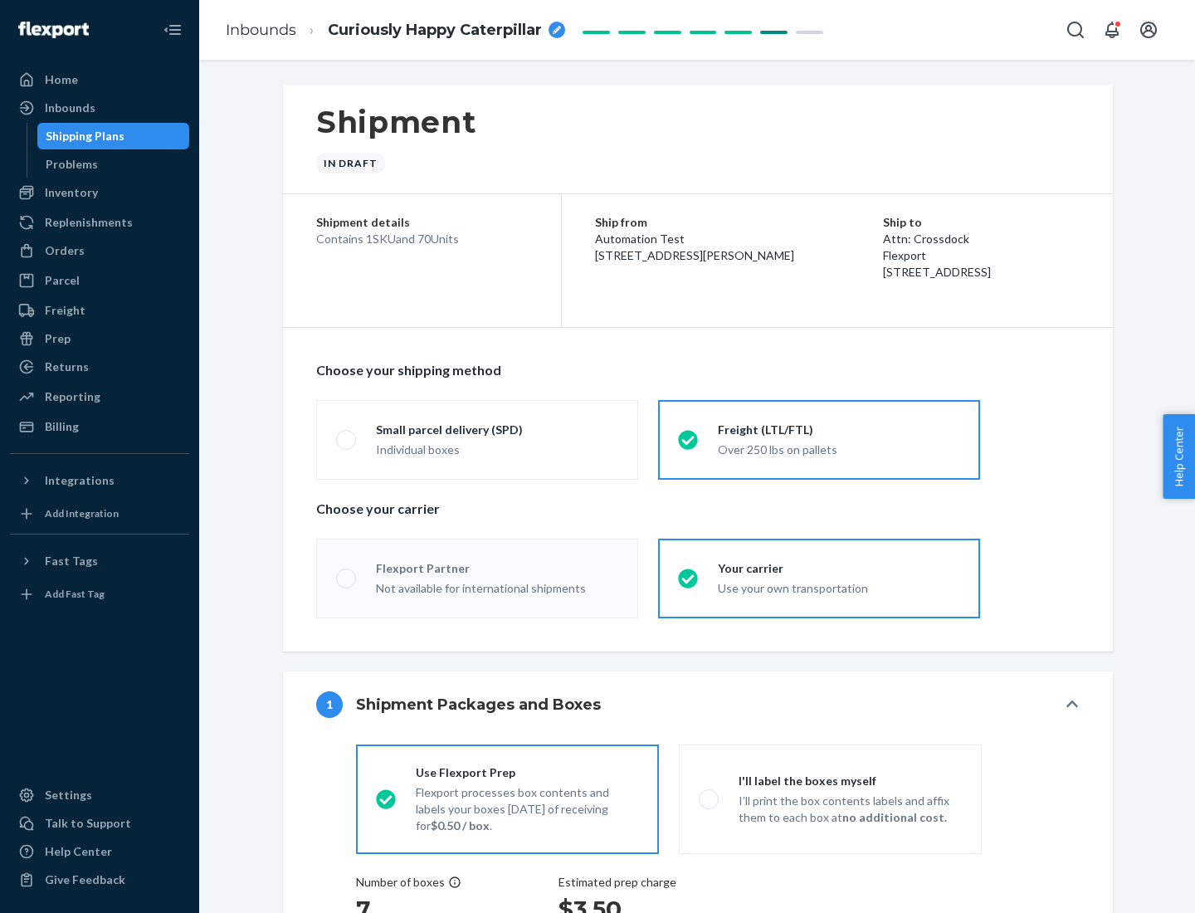
radio input "true"
radio input "false"
radio input "true"
radio input "false"
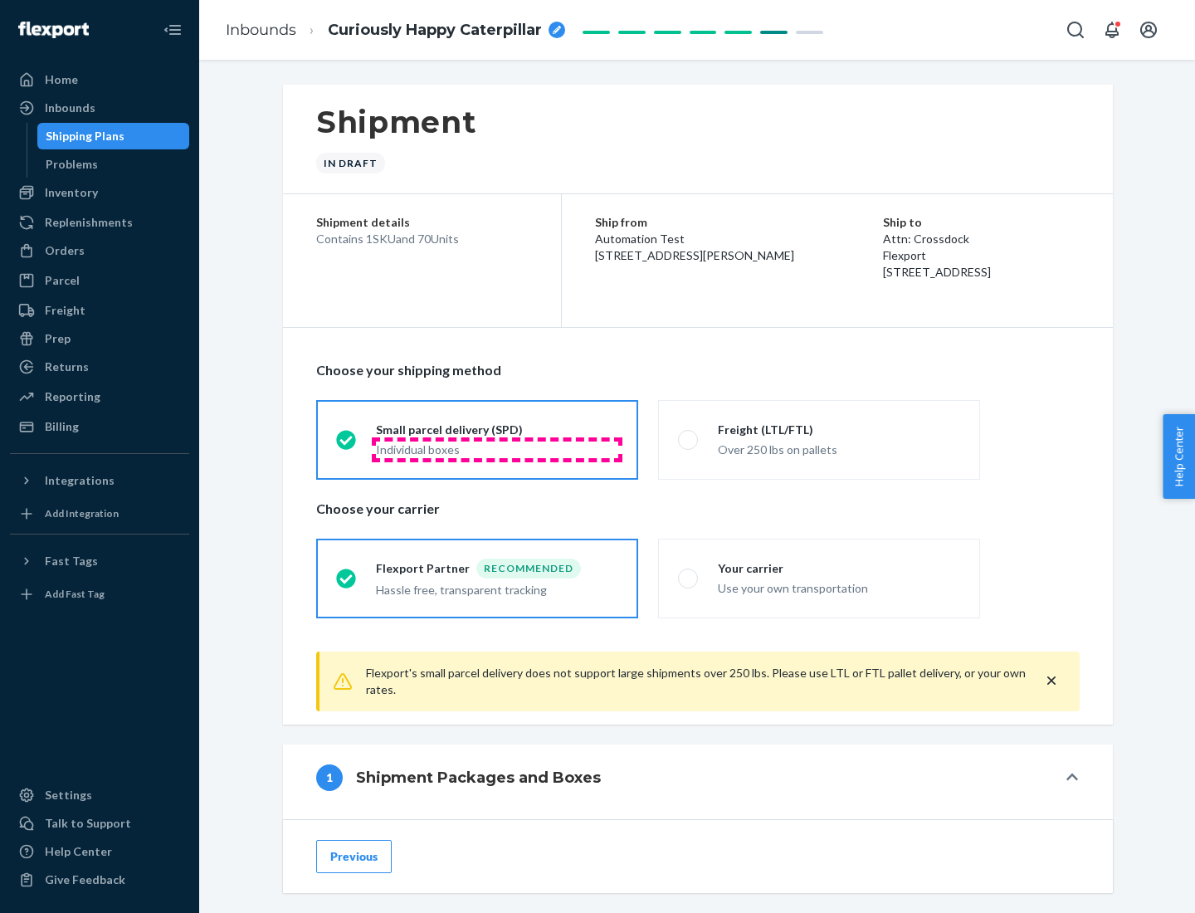
click at [497, 449] on div "Individual boxes" at bounding box center [497, 450] width 242 height 17
click at [347, 445] on input "Small parcel delivery (SPD) Individual boxes" at bounding box center [341, 439] width 11 height 11
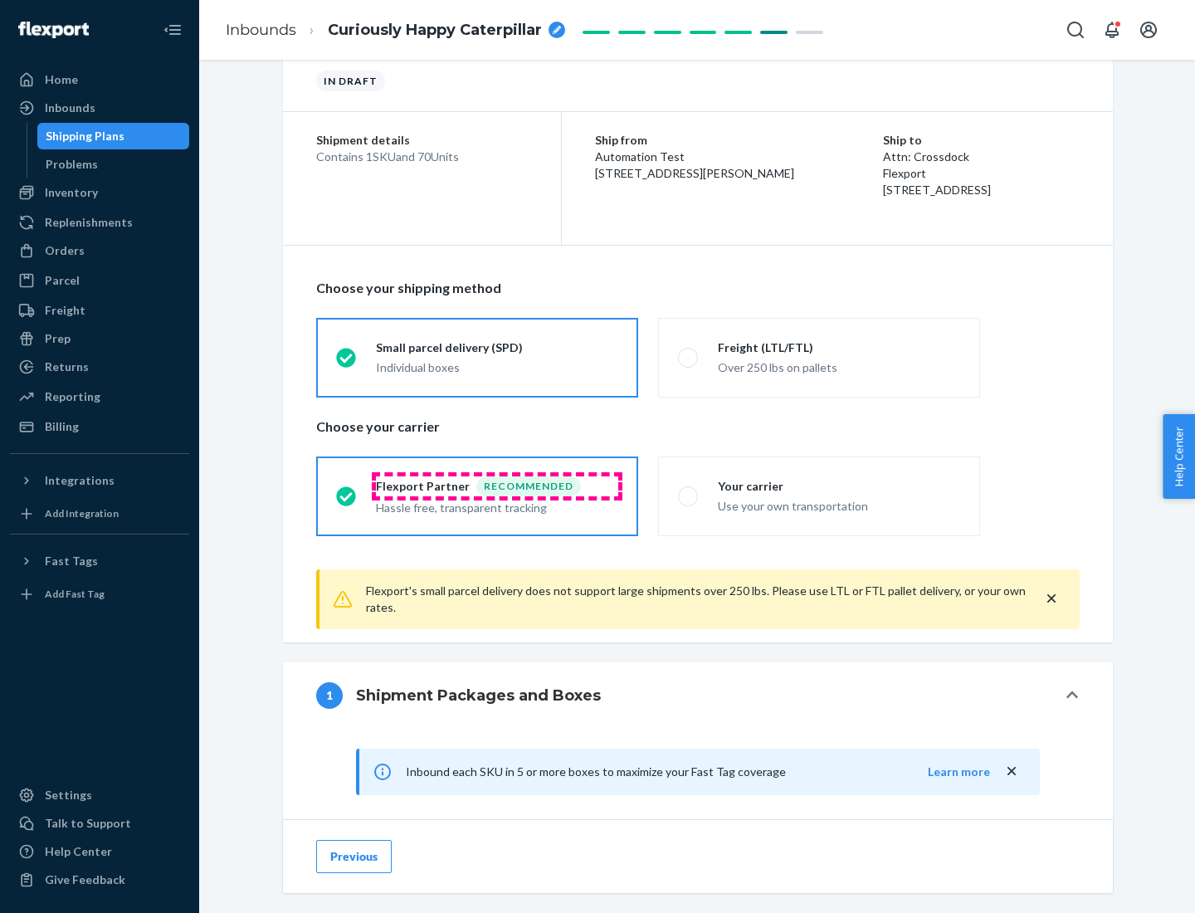
click at [497, 486] on div "Recommended" at bounding box center [528, 486] width 105 height 20
click at [347, 491] on input "Flexport Partner Recommended Hassle free, transparent tracking" at bounding box center [341, 496] width 11 height 11
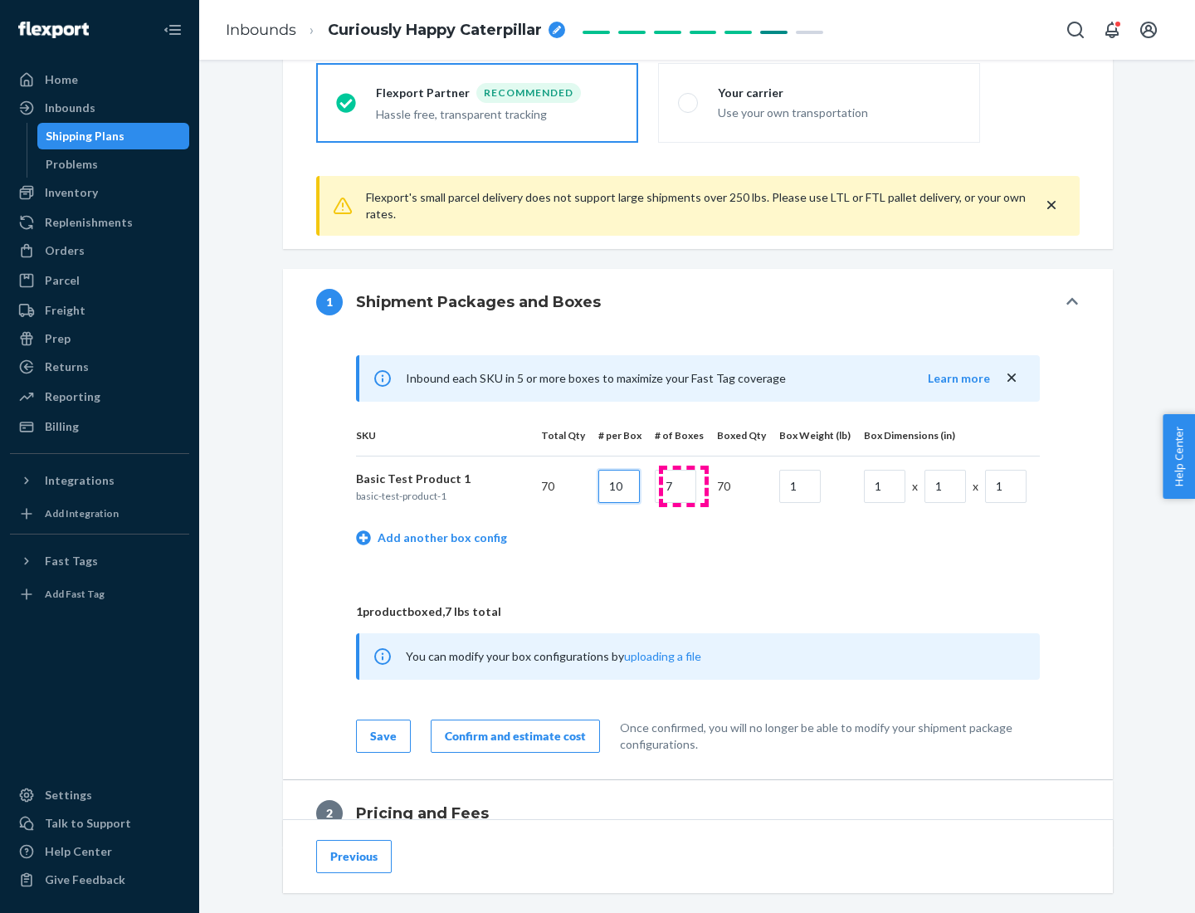
type input "10"
type input "7"
type input "1"
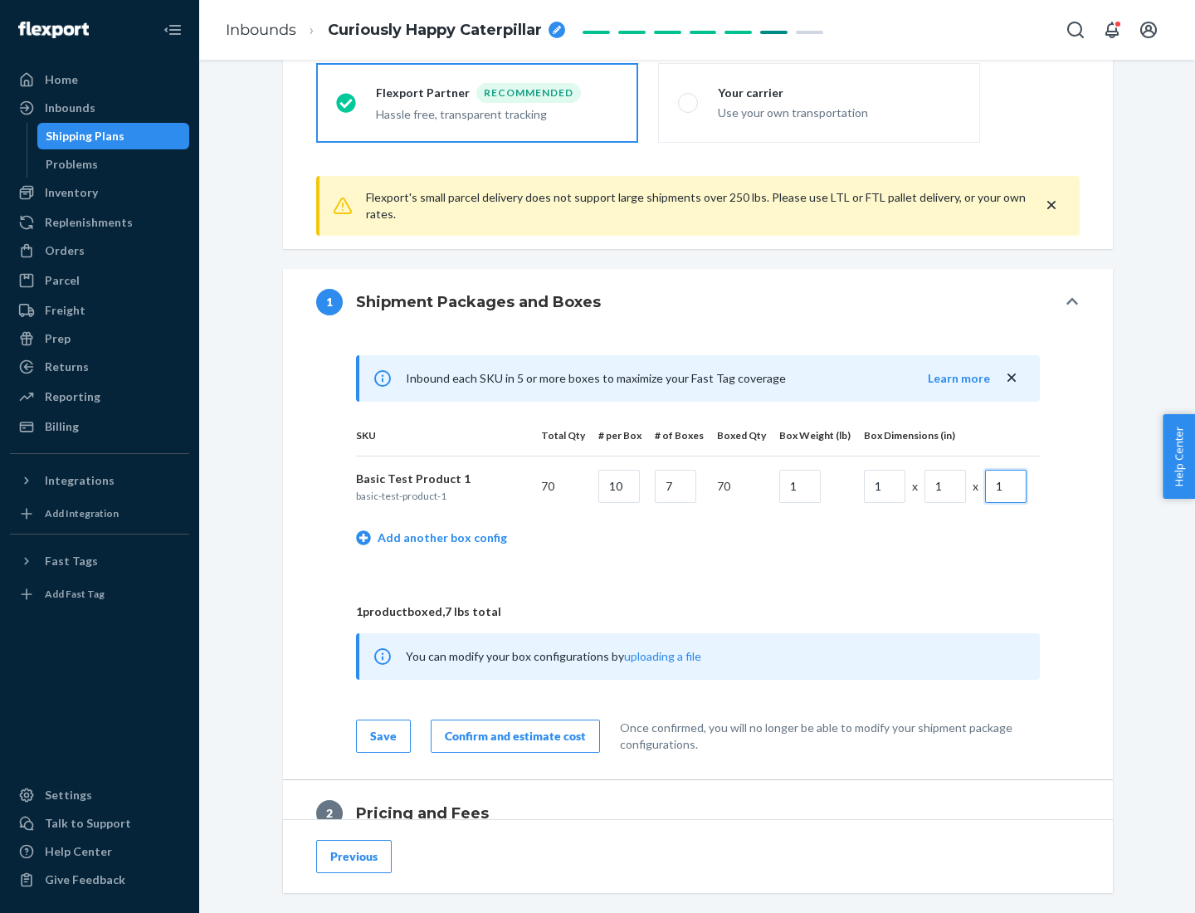
scroll to position [725, 0]
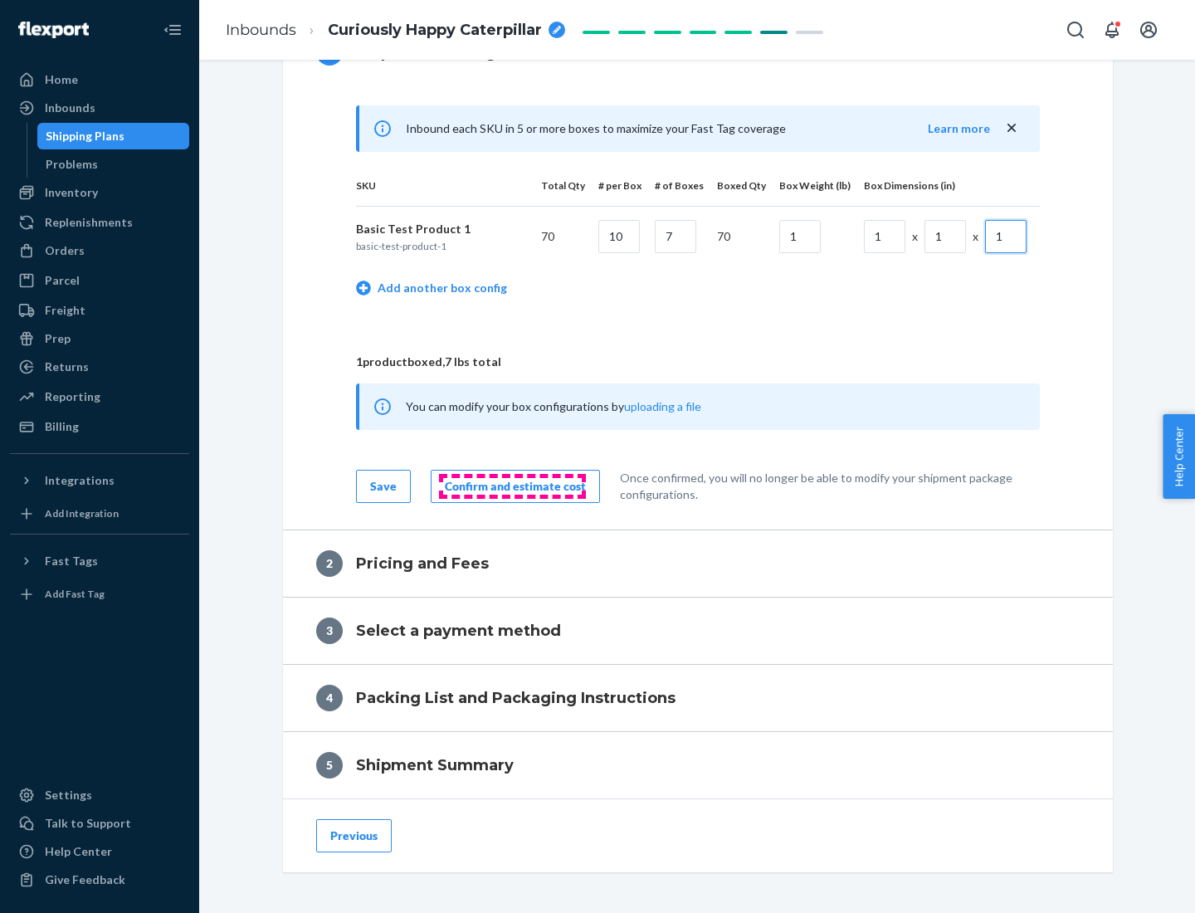
type input "1"
click at [512, 486] on div "Confirm and estimate cost" at bounding box center [515, 486] width 141 height 17
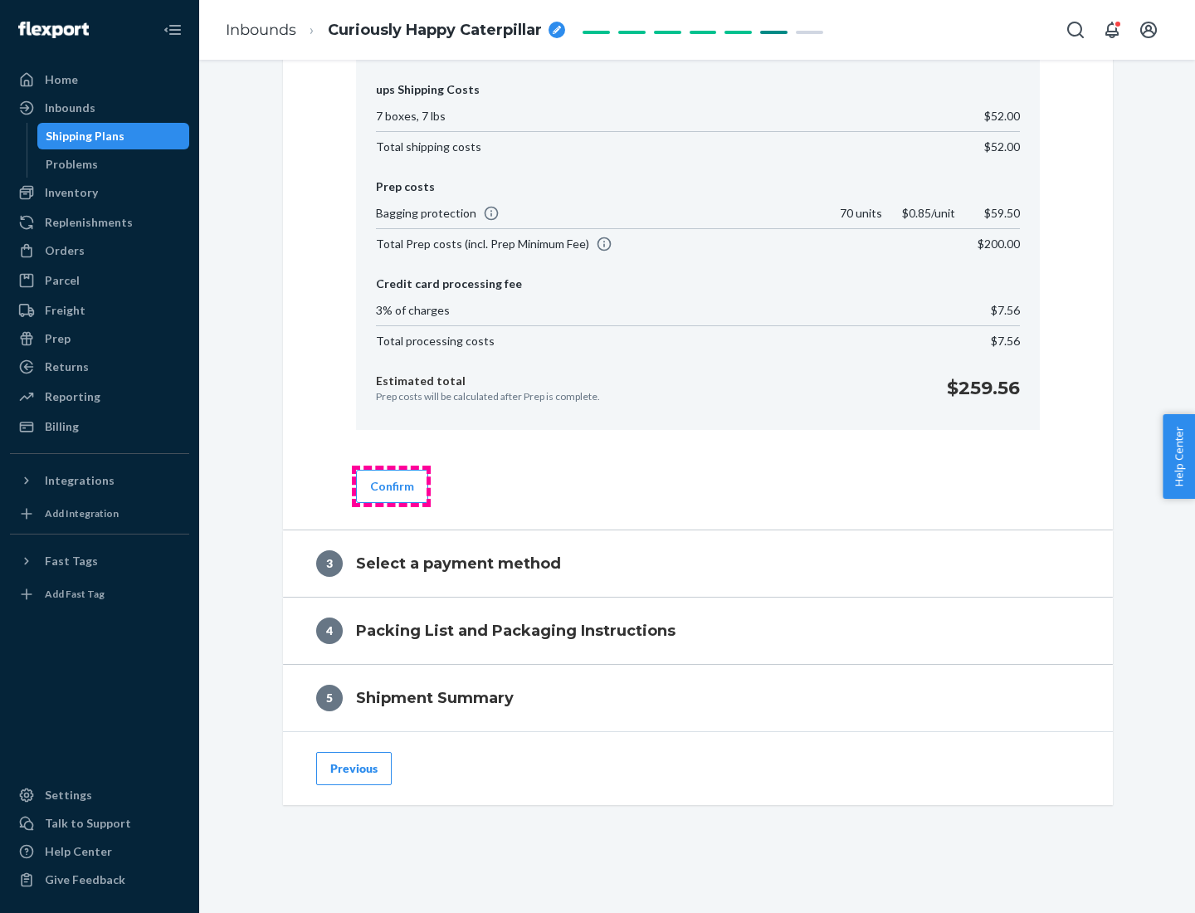
click at [391, 486] on button "Confirm" at bounding box center [392, 486] width 72 height 33
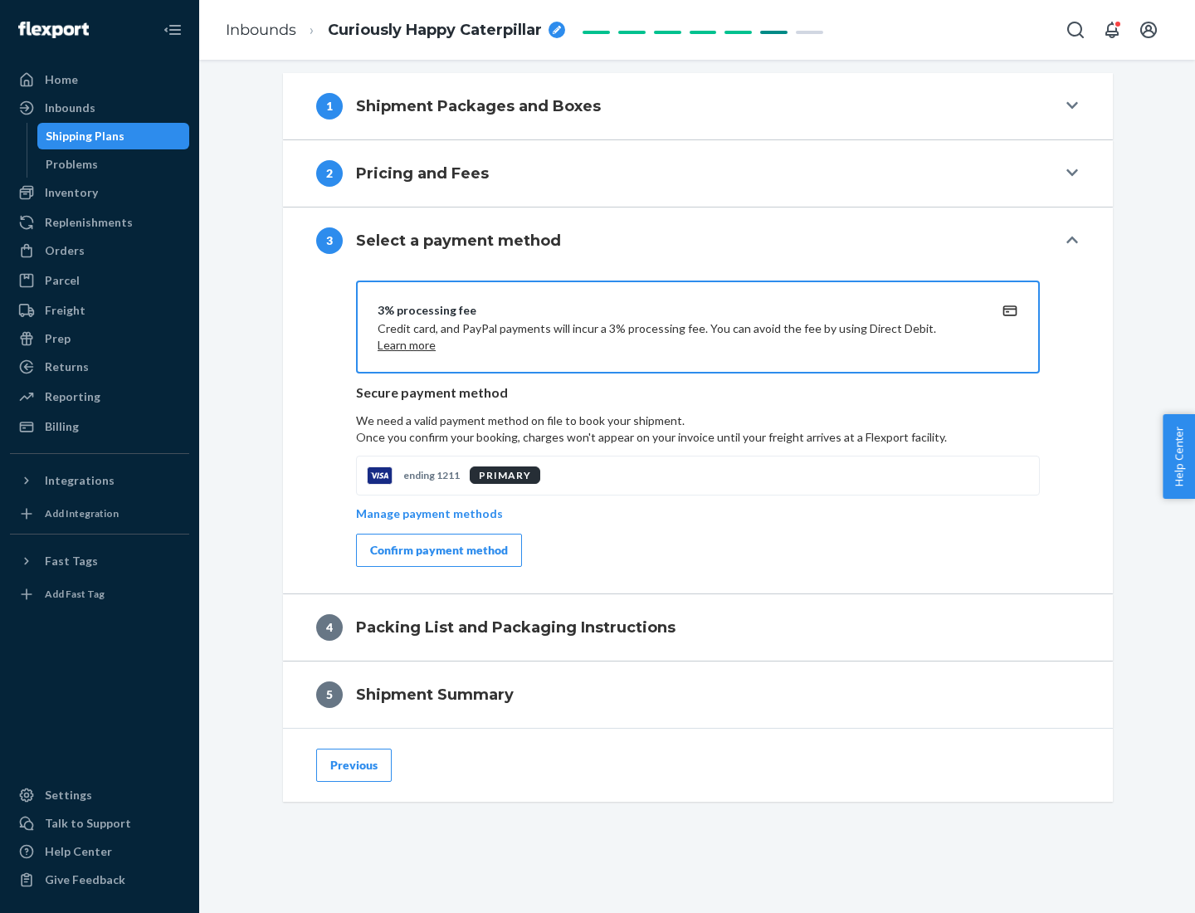
click at [437, 550] on div "Confirm payment method" at bounding box center [439, 550] width 138 height 17
